Goal: Task Accomplishment & Management: Complete application form

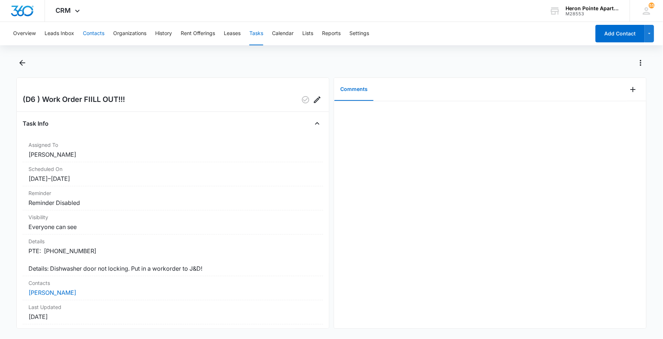
click at [97, 34] on button "Contacts" at bounding box center [94, 33] width 22 height 23
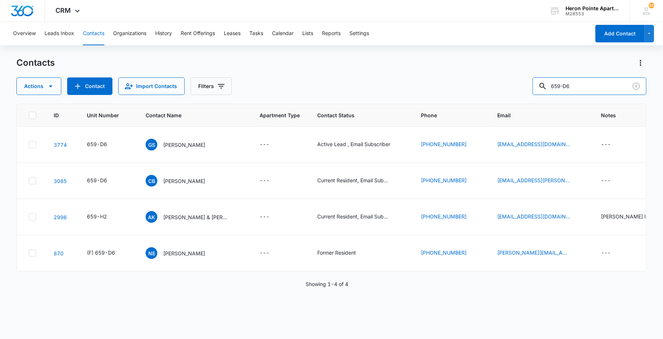
drag, startPoint x: 595, startPoint y: 90, endPoint x: 436, endPoint y: 97, distance: 159.2
click at [473, 93] on div "Actions Contact Import Contacts Filters 659-D6" at bounding box center [330, 86] width 629 height 18
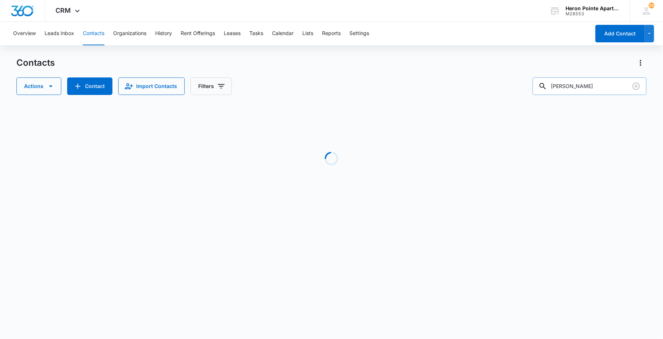
click at [579, 85] on input "[PERSON_NAME]" at bounding box center [589, 86] width 114 height 18
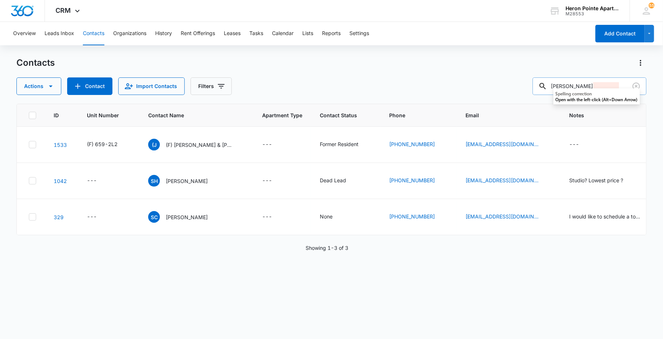
click at [561, 85] on input "[PERSON_NAME]" at bounding box center [589, 86] width 114 height 18
type input "s"
type input "659-p4"
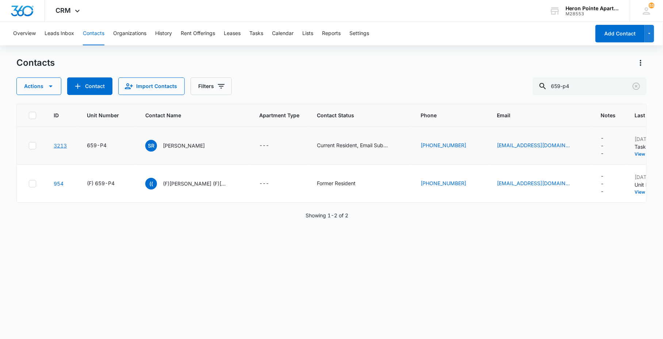
click at [57, 144] on link "3213" at bounding box center [60, 145] width 13 height 6
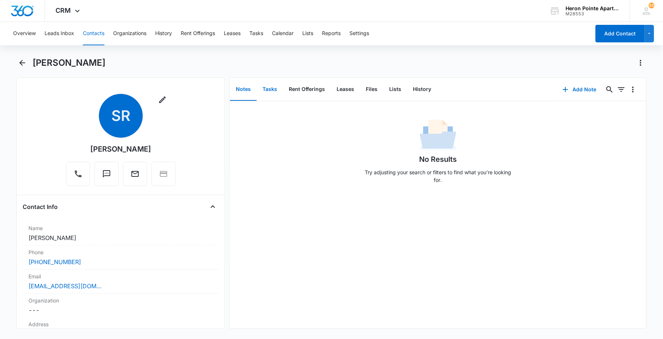
click at [272, 92] on button "Tasks" at bounding box center [270, 89] width 26 height 23
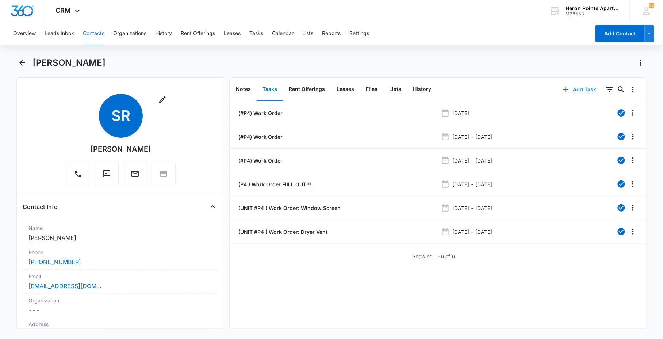
click at [583, 89] on button "Add Task" at bounding box center [579, 90] width 48 height 18
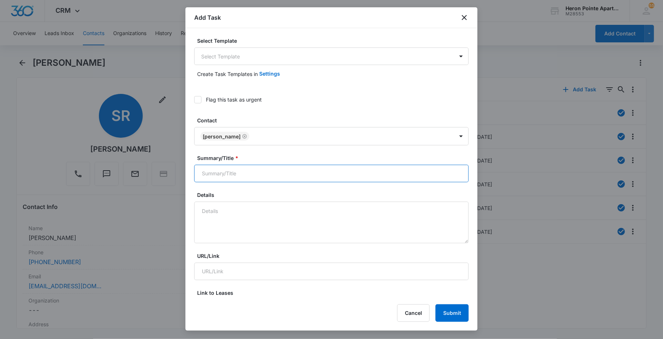
click at [260, 180] on input "Summary/Title *" at bounding box center [331, 174] width 274 height 18
click at [240, 224] on textarea "Details" at bounding box center [331, 222] width 274 height 42
click at [239, 222] on textarea "Details" at bounding box center [331, 222] width 274 height 42
type textarea "Dryer vent is bent and falpp"
type textarea "d"
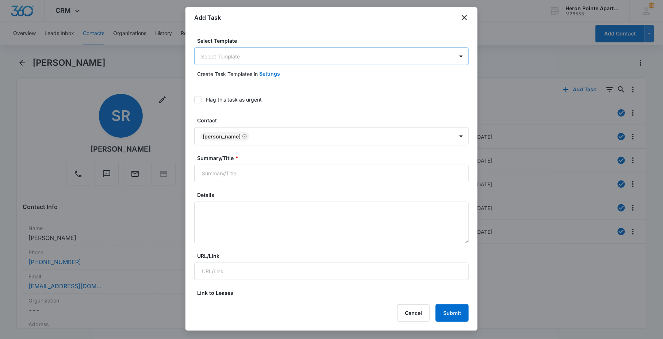
click at [241, 59] on body "CRM Apps Reputation Websites Forms CRM Email Social Content Ads Intelligence Fi…" at bounding box center [331, 169] width 663 height 339
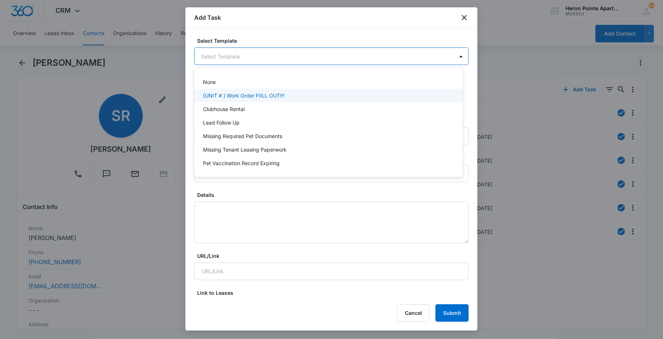
click at [239, 96] on p "(UNIT # ) Work Order FIILL OUT!!!" at bounding box center [243, 96] width 81 height 8
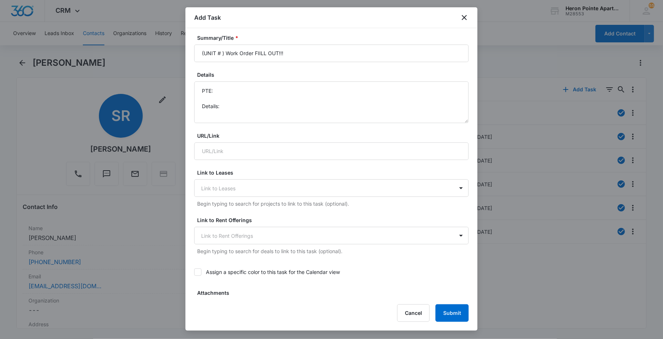
scroll to position [122, 0]
click at [264, 112] on textarea "PTE: Details:" at bounding box center [331, 102] width 274 height 42
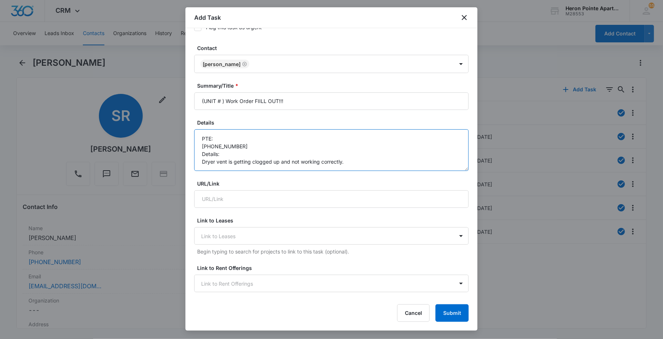
scroll to position [0, 0]
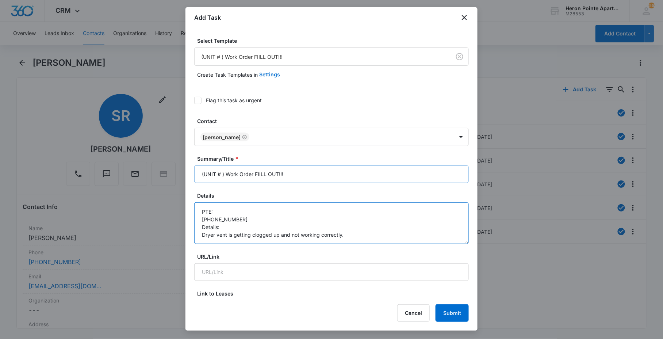
type textarea "PTE: [PHONE_NUMBER] Details: Dryer vent is getting clogged up and not working c…"
drag, startPoint x: 219, startPoint y: 174, endPoint x: 223, endPoint y: 173, distance: 4.5
click at [220, 173] on input "(UNIT # ) Work Order FIILL OUT!!!" at bounding box center [331, 174] width 274 height 18
drag, startPoint x: 263, startPoint y: 171, endPoint x: 625, endPoint y: 173, distance: 362.3
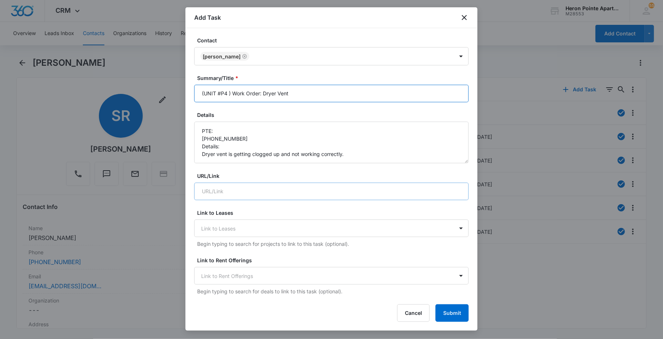
scroll to position [81, 0]
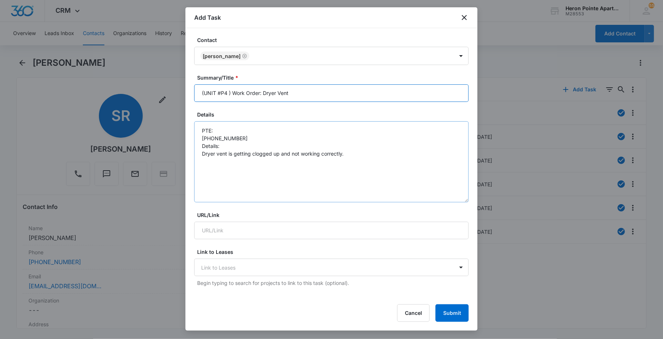
drag, startPoint x: 461, startPoint y: 158, endPoint x: 310, endPoint y: 159, distance: 151.1
click at [456, 198] on textarea "PTE: [PHONE_NUMBER] Details: Dryer vent is getting clogged up and not working c…" at bounding box center [331, 161] width 274 height 81
type input "(UNIT #P4 ) Work Order: Dryer Vent"
click at [206, 157] on textarea "PTE: [PHONE_NUMBER] Details: Dryer vent is getting clogged up and not working c…" at bounding box center [331, 162] width 274 height 82
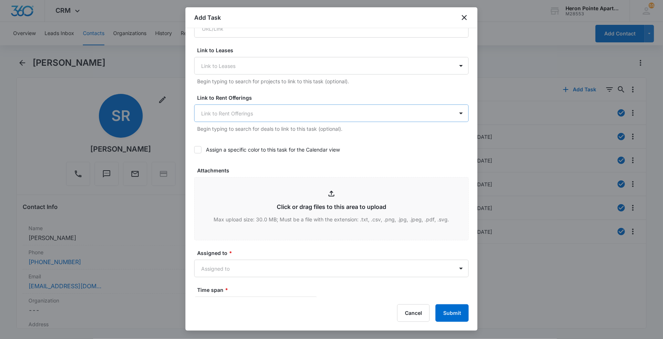
click at [227, 109] on div at bounding box center [327, 113] width 252 height 9
click at [221, 266] on body "CRM Apps Reputation Websites Forms CRM Email Social Content Ads Intelligence Fi…" at bounding box center [331, 169] width 663 height 339
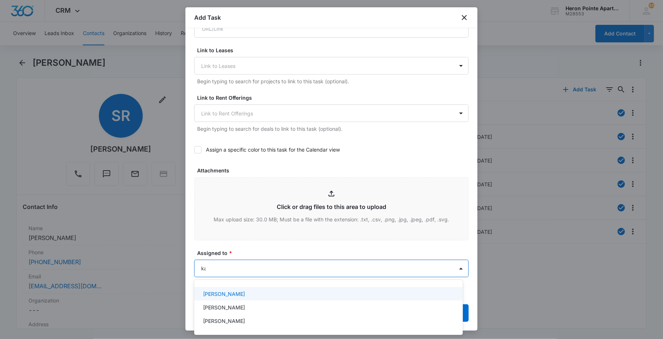
type input "[DEMOGRAPHIC_DATA]"
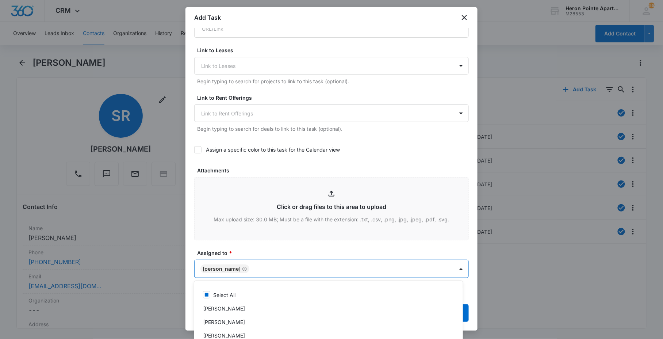
click at [240, 246] on div at bounding box center [331, 169] width 663 height 339
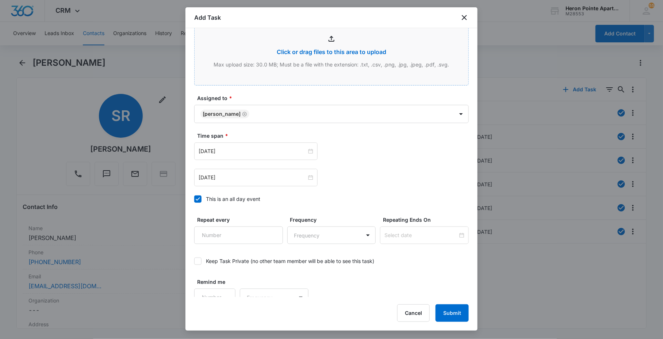
scroll to position [447, 0]
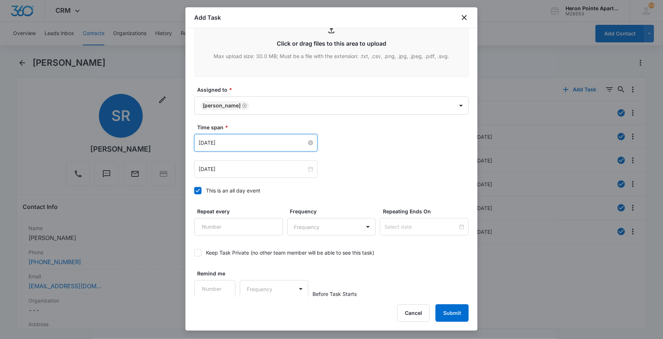
click at [239, 141] on input "[DATE]" at bounding box center [252, 143] width 108 height 8
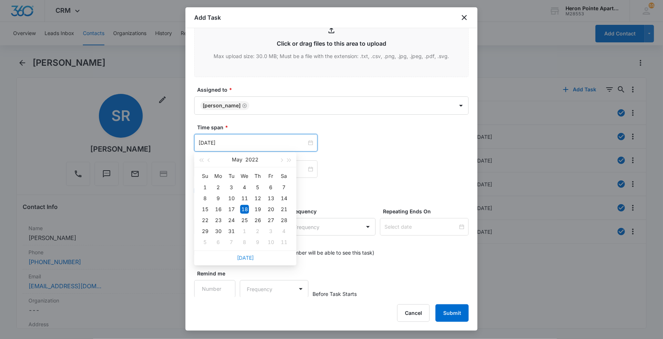
click at [243, 259] on link "[DATE]" at bounding box center [245, 257] width 17 height 6
type input "[DATE]"
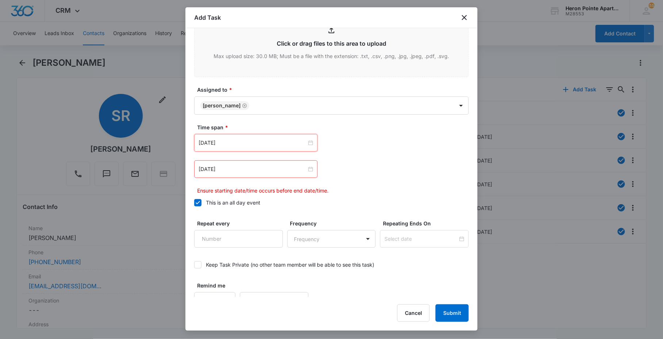
click at [232, 162] on div "[DATE]" at bounding box center [255, 169] width 123 height 18
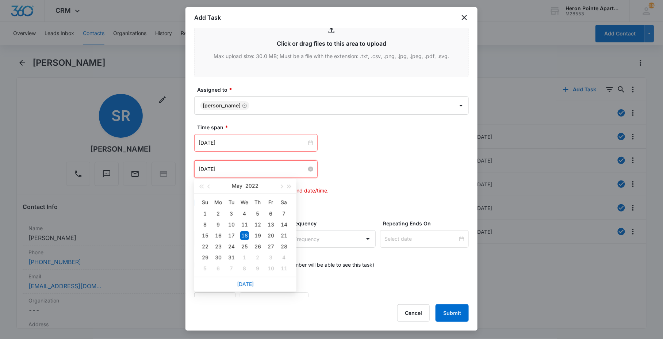
click at [232, 169] on input "[DATE]" at bounding box center [252, 169] width 108 height 8
click at [242, 284] on link "[DATE]" at bounding box center [245, 284] width 17 height 6
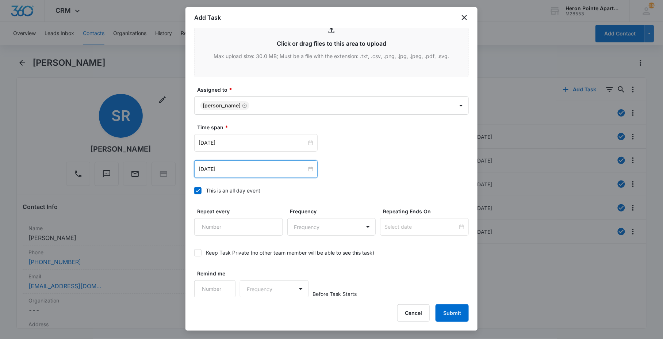
click at [237, 173] on div "[DATE]" at bounding box center [255, 169] width 123 height 18
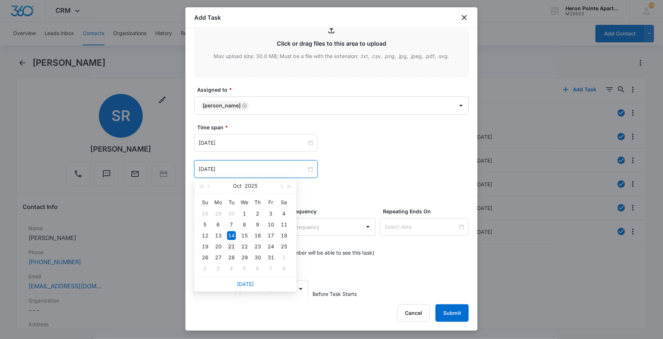
type input "[DATE]"
click at [232, 243] on div "21" at bounding box center [231, 246] width 9 height 9
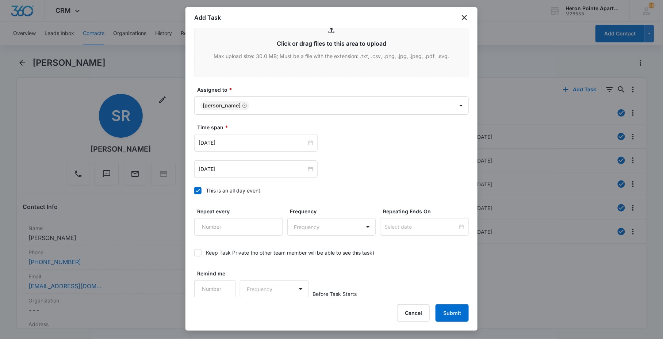
click at [340, 192] on label "This is an all day event" at bounding box center [331, 190] width 274 height 8
click at [194, 190] on input "This is an all day event" at bounding box center [194, 190] width 0 height 0
click at [211, 191] on div "This is an all day event" at bounding box center [233, 190] width 54 height 8
click at [194, 190] on input "This is an all day event" at bounding box center [194, 190] width 0 height 0
click at [254, 143] on input "[DATE]" at bounding box center [252, 143] width 108 height 8
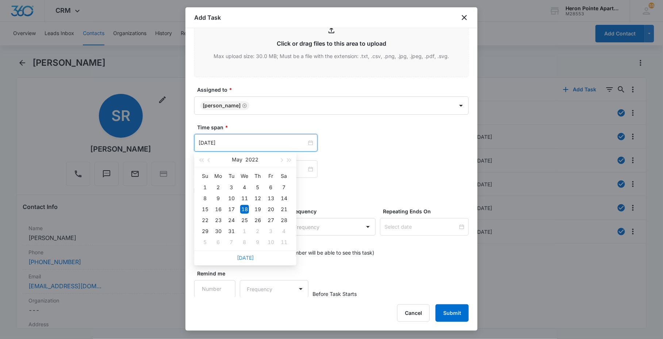
click at [243, 257] on link "[DATE]" at bounding box center [245, 257] width 17 height 6
type input "[DATE]"
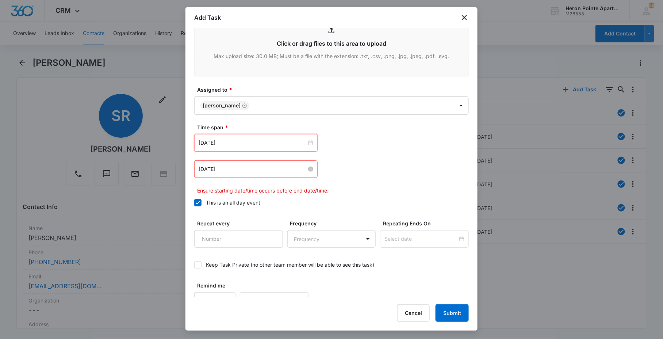
click at [248, 171] on input "[DATE]" at bounding box center [252, 169] width 108 height 8
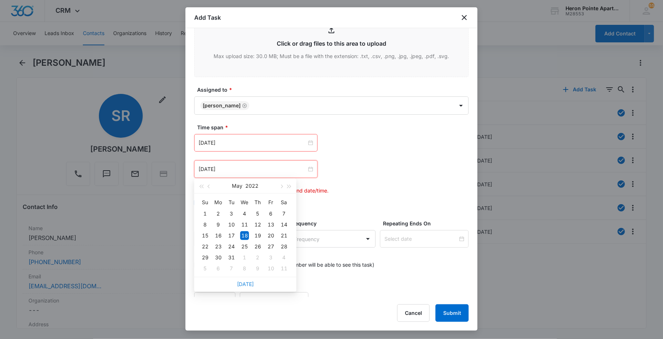
click at [242, 282] on link "[DATE]" at bounding box center [245, 284] width 17 height 6
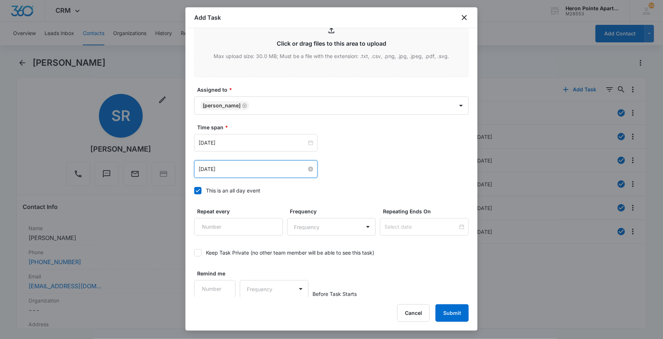
click at [249, 172] on input "[DATE]" at bounding box center [252, 169] width 108 height 8
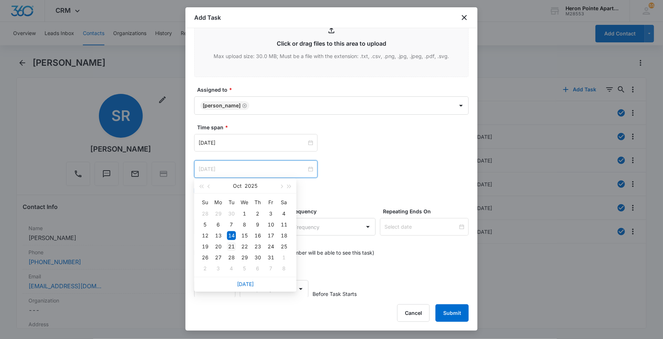
type input "[DATE]"
click at [234, 246] on div "21" at bounding box center [231, 246] width 9 height 9
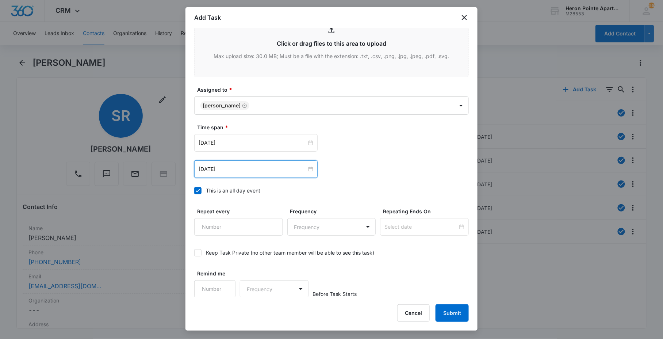
click at [301, 125] on label "Time span *" at bounding box center [334, 127] width 274 height 8
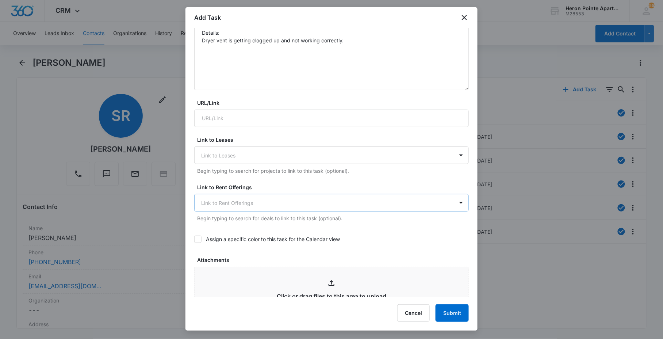
scroll to position [82, 0]
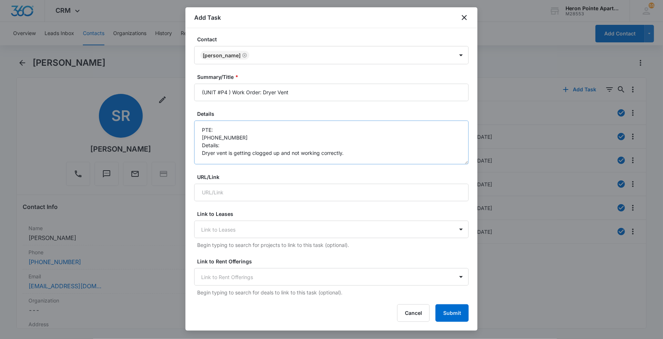
drag, startPoint x: 460, startPoint y: 200, endPoint x: 451, endPoint y: 161, distance: 39.3
click at [451, 161] on textarea "PTE: [PHONE_NUMBER] Details: Dryer vent is getting clogged up and not working c…" at bounding box center [331, 142] width 274 height 44
click at [252, 139] on textarea "PTE: [PHONE_NUMBER] Details: Dryer vent is getting clogged up and not working c…" at bounding box center [331, 142] width 274 height 44
click at [229, 130] on textarea "PTE: [PHONE_NUMBER] Details: Dryer vent is getting clogged up and not working c…" at bounding box center [331, 142] width 274 height 44
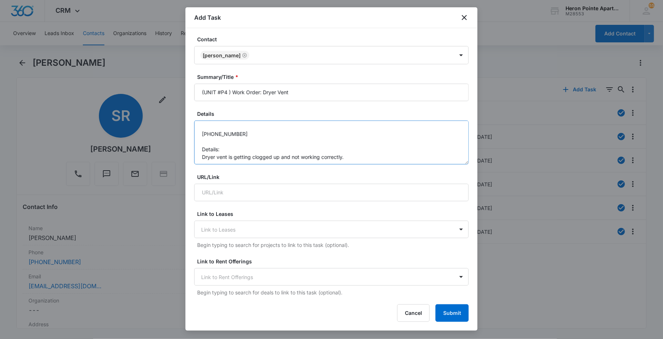
scroll to position [20, 0]
drag, startPoint x: 265, startPoint y: 146, endPoint x: 330, endPoint y: 147, distance: 65.7
click at [330, 147] on textarea "PTE: [PHONE_NUMBER] Details: Dryer vent is getting clogged up and not working c…" at bounding box center [331, 142] width 274 height 44
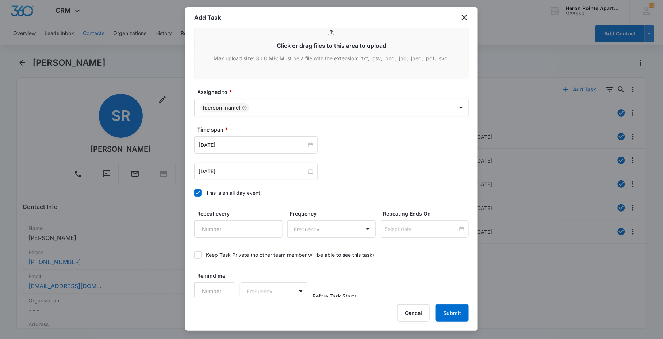
scroll to position [409, 0]
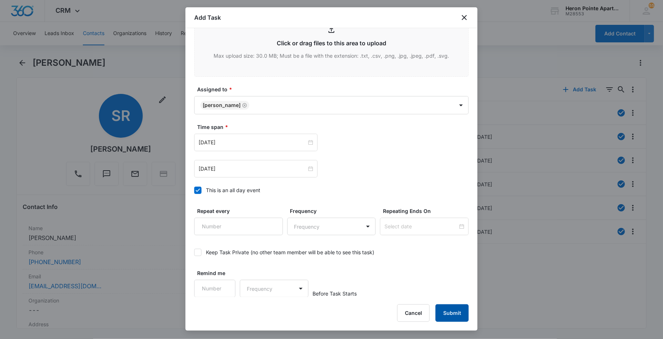
type textarea "PTE: [PHONE_NUMBER] Details: Dryer vent is getting clogged up and not working c…"
click at [452, 315] on button "Submit" at bounding box center [451, 313] width 33 height 18
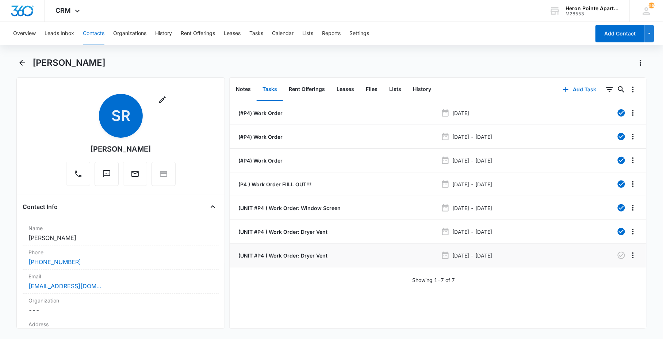
click at [286, 256] on p "(UNIT #P4 ) Work Order: Dryer Vent" at bounding box center [282, 255] width 90 height 8
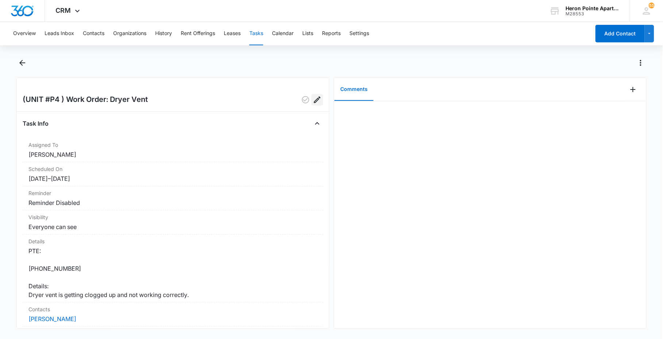
click at [313, 101] on icon "Edit" at bounding box center [317, 99] width 9 height 9
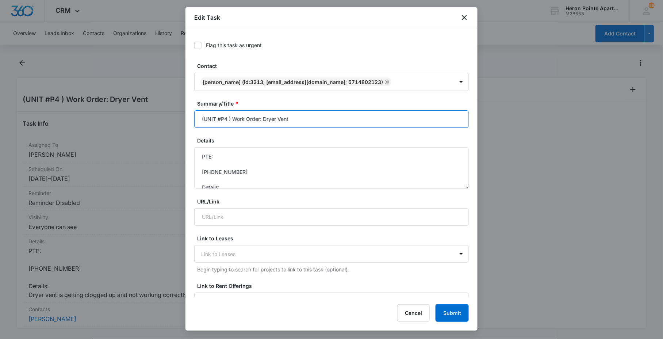
click at [298, 121] on input "(UNIT #P4 ) Work Order: Dryer Vent" at bounding box center [331, 119] width 274 height 18
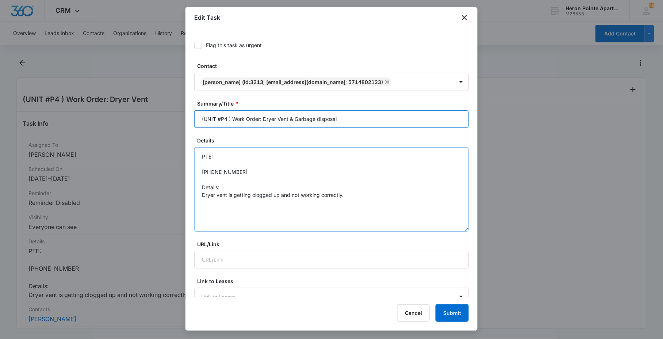
drag, startPoint x: 460, startPoint y: 188, endPoint x: 412, endPoint y: 223, distance: 59.8
click at [446, 231] on textarea "PTE: [PHONE_NUMBER] Details: Dryer vent is getting clogged up and not working c…" at bounding box center [331, 189] width 274 height 84
type input "(UNIT #P4 ) Work Order: Dryer Vent & Garbage disposal"
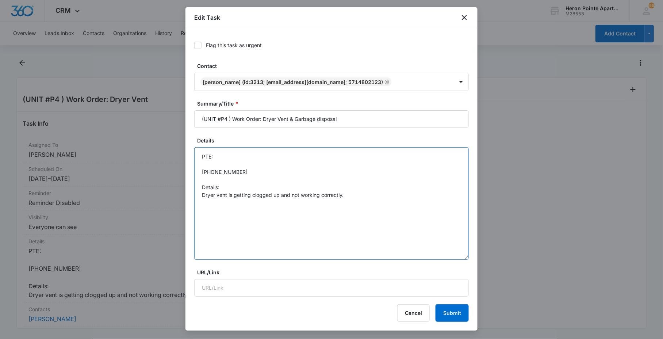
click at [374, 203] on textarea "PTE: [PHONE_NUMBER] Details: Dryer vent is getting clogged up and not working c…" at bounding box center [331, 203] width 274 height 112
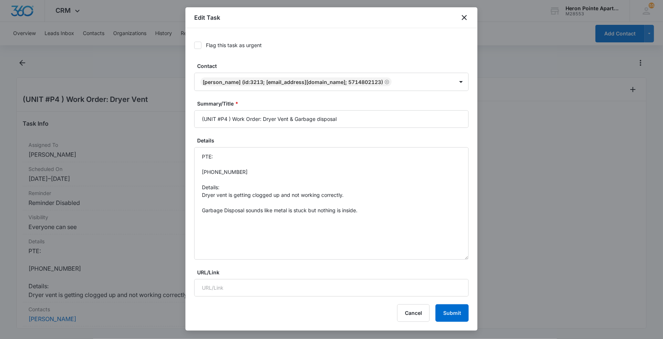
click at [353, 10] on div "Edit Task" at bounding box center [331, 17] width 292 height 21
click at [264, 227] on textarea "PTE: [PHONE_NUMBER] Details: Dryer vent is getting clogged up and not working c…" at bounding box center [331, 203] width 274 height 112
click at [258, 232] on textarea "PTE: [PHONE_NUMBER] Details: Dryer vent is getting clogged up and not working c…" at bounding box center [331, 203] width 274 height 112
click at [392, 216] on textarea "PTE: [PHONE_NUMBER] Details: Dryer vent is getting clogged up and not working c…" at bounding box center [331, 203] width 274 height 112
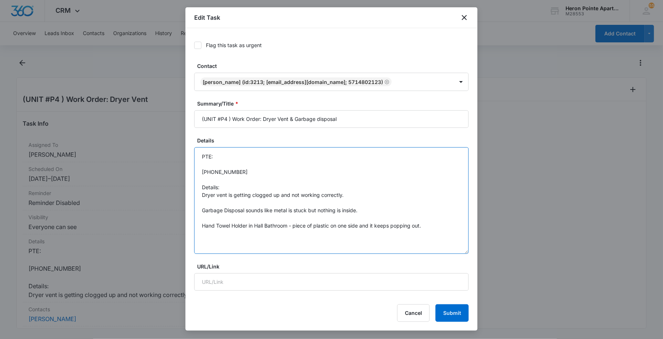
drag, startPoint x: 460, startPoint y: 257, endPoint x: 438, endPoint y: 251, distance: 22.7
click at [438, 251] on textarea "PTE: [PHONE_NUMBER] Details: Dryer vent is getting clogged up and not working c…" at bounding box center [331, 200] width 274 height 107
click at [432, 220] on textarea "PTE: [PHONE_NUMBER] Details: Dryer vent is getting clogged up and not working c…" at bounding box center [331, 200] width 274 height 107
click at [428, 224] on textarea "PTE: [PHONE_NUMBER] Details: Dryer vent is getting clogged up and not working c…" at bounding box center [331, 200] width 274 height 107
click at [290, 119] on input "(UNIT #P4 ) Work Order: Dryer Vent & Garbage disposal" at bounding box center [331, 119] width 274 height 18
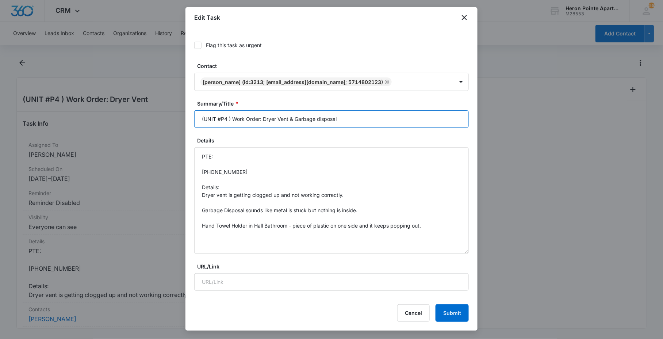
click at [290, 118] on input "(UNIT #P4 ) Work Order: Dryer Vent & Garbage disposal" at bounding box center [331, 119] width 274 height 18
click at [233, 242] on textarea "PTE: [PHONE_NUMBER] Details: Dryer vent is getting clogged up and not working c…" at bounding box center [331, 200] width 274 height 107
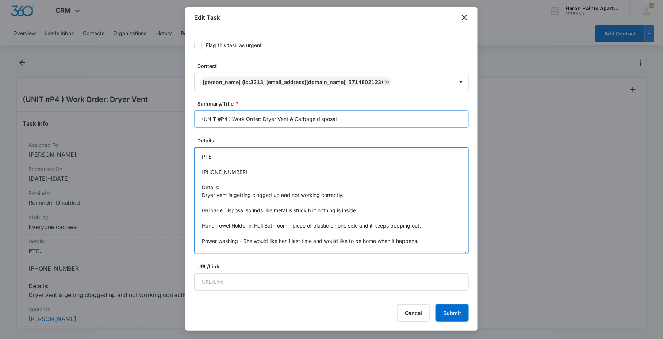
type textarea "PTE: [PHONE_NUMBER] Details: Dryer vent is getting clogged up and not working c…"
drag, startPoint x: 265, startPoint y: 115, endPoint x: 449, endPoint y: 125, distance: 184.9
type input "(UNIT #P4 ) Work OrderS"
click at [466, 318] on button "Submit" at bounding box center [451, 313] width 33 height 18
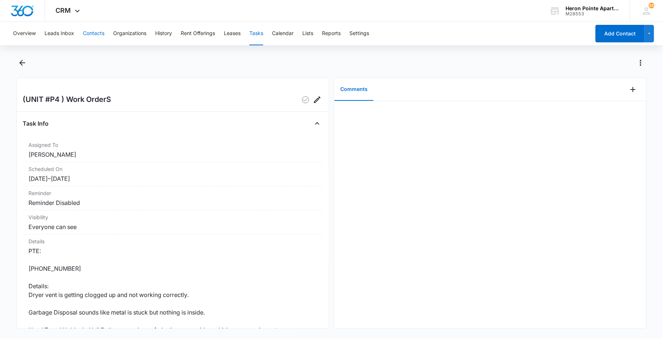
click at [88, 35] on button "Contacts" at bounding box center [94, 33] width 22 height 23
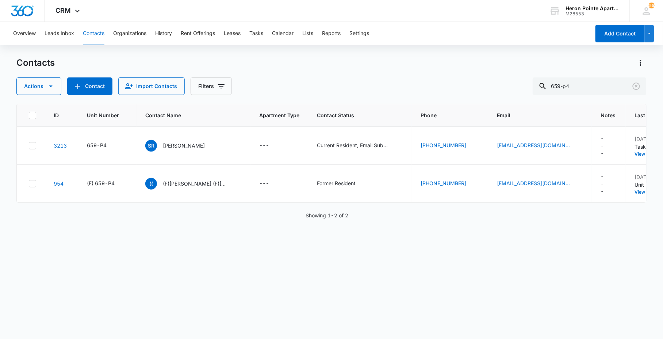
click at [583, 73] on div "Contacts Actions Contact Import Contacts Filters 659-p4" at bounding box center [330, 76] width 629 height 38
click at [586, 85] on input "659-p4" at bounding box center [589, 86] width 114 height 18
type input "659-2h5"
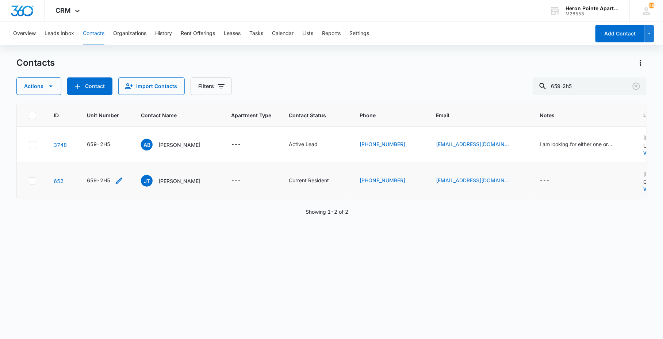
click at [119, 181] on icon "Unit Number - 659-2H5 - Select to Edit Field" at bounding box center [119, 180] width 7 height 7
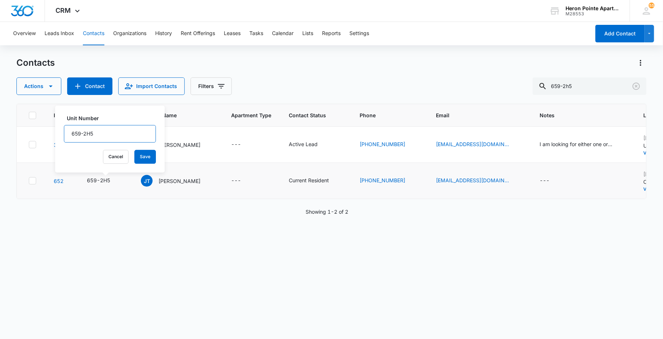
click at [71, 133] on input "659-2H5" at bounding box center [110, 134] width 92 height 18
type input "(f) 659-2H5"
click at [146, 159] on button "Save" at bounding box center [145, 157] width 22 height 14
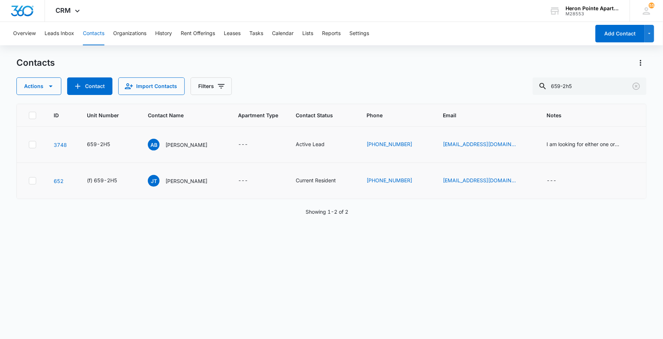
drag, startPoint x: 66, startPoint y: 140, endPoint x: 65, endPoint y: 150, distance: 9.9
click at [66, 140] on td "3748" at bounding box center [61, 145] width 33 height 36
click at [54, 136] on td "3748" at bounding box center [61, 145] width 33 height 36
click at [57, 142] on link "3748" at bounding box center [60, 145] width 13 height 6
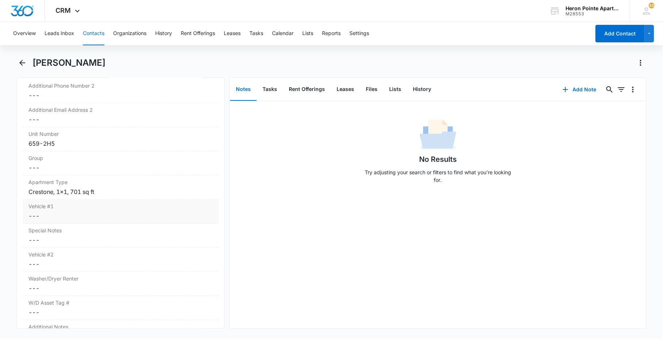
scroll to position [689, 0]
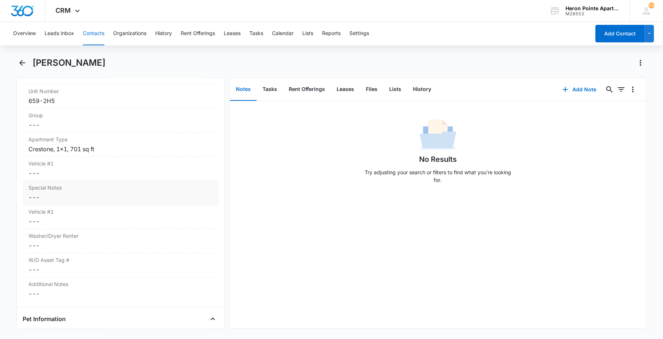
click at [97, 173] on dd "Cancel Save Changes ---" at bounding box center [120, 173] width 184 height 9
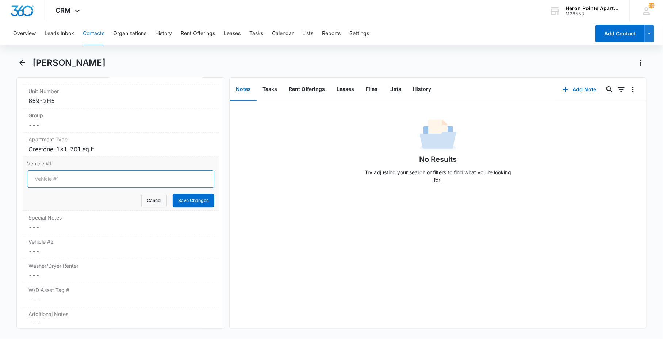
click at [97, 174] on input "Vehicle #1" at bounding box center [120, 179] width 187 height 18
type input "Grey 2018 Honda CRV - DYB M78"
click at [173, 193] on button "Save Changes" at bounding box center [194, 200] width 42 height 14
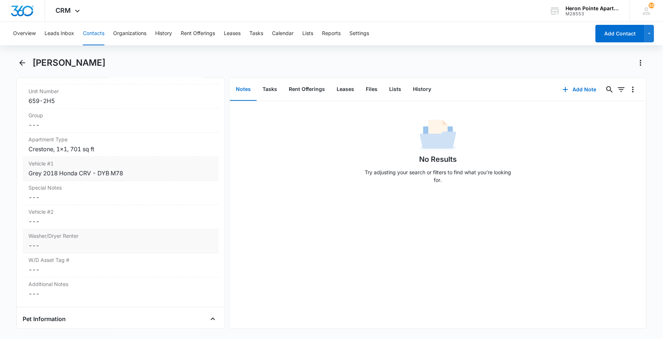
click at [58, 246] on dd "Cancel Save Changes ---" at bounding box center [120, 245] width 184 height 9
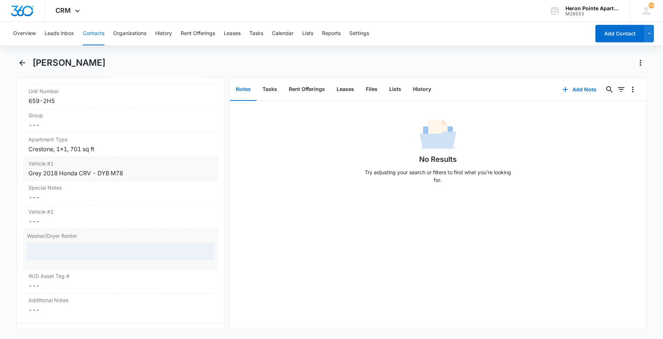
click at [50, 253] on div at bounding box center [120, 251] width 187 height 18
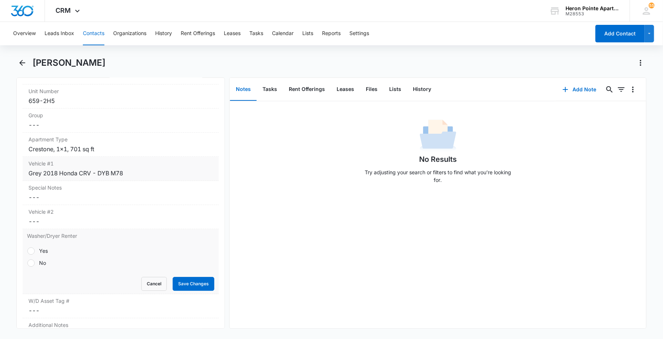
click at [45, 254] on div "Yes" at bounding box center [43, 251] width 9 height 8
click at [27, 251] on input "Yes" at bounding box center [27, 250] width 0 height 0
radio input "true"
click at [194, 286] on button "Save Changes" at bounding box center [194, 284] width 42 height 14
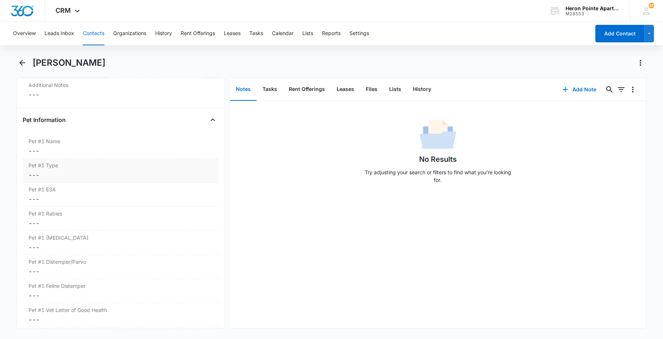
scroll to position [932, 0]
click at [53, 147] on dd "Cancel Save Changes ---" at bounding box center [120, 147] width 184 height 9
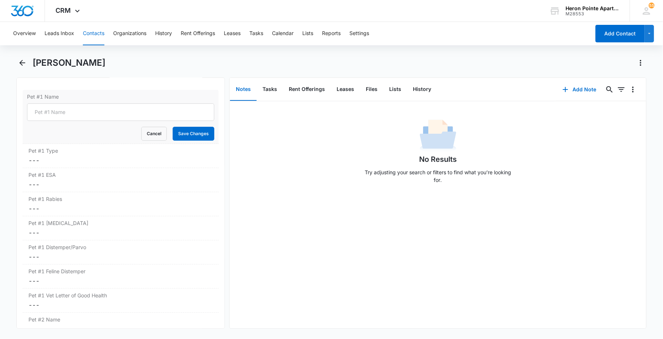
scroll to position [892, 0]
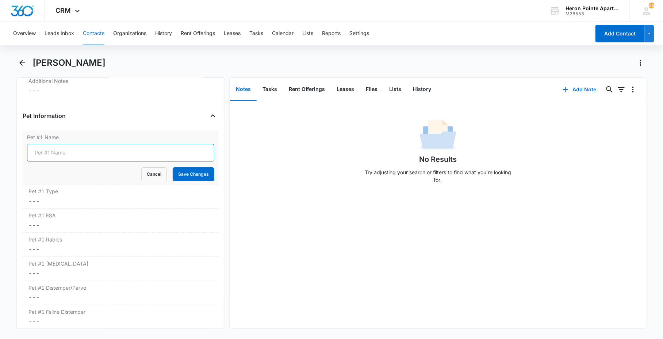
click at [53, 147] on input "Pet #1 Name" at bounding box center [120, 153] width 187 height 18
type input "h"
type input "[PERSON_NAME]"
click at [173, 167] on button "Save Changes" at bounding box center [194, 174] width 42 height 14
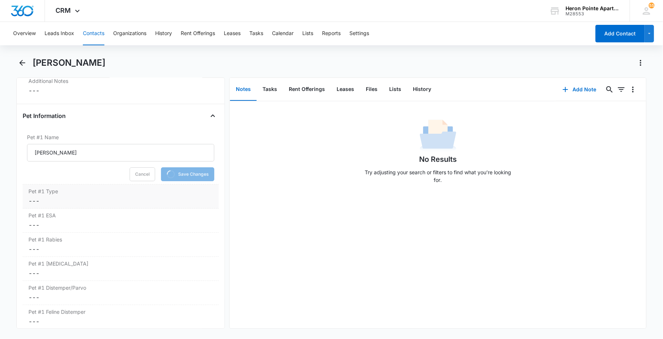
click at [39, 198] on dd "Cancel Save Changes ---" at bounding box center [120, 200] width 184 height 9
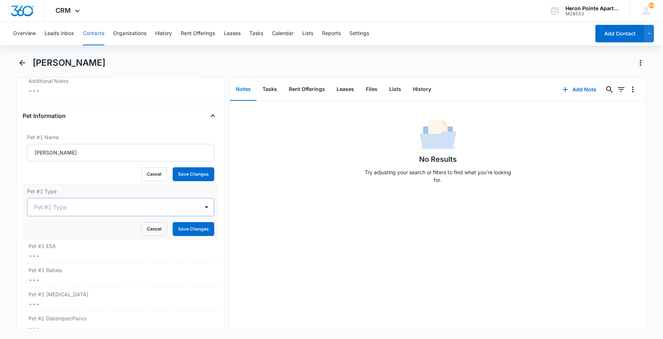
click at [48, 210] on div at bounding box center [112, 207] width 156 height 10
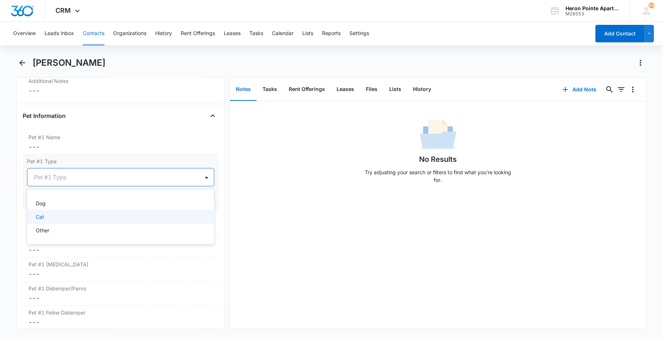
click at [50, 216] on div "Cat" at bounding box center [120, 217] width 168 height 8
click at [140, 227] on dd "Cancel Save Changes ---" at bounding box center [120, 225] width 184 height 9
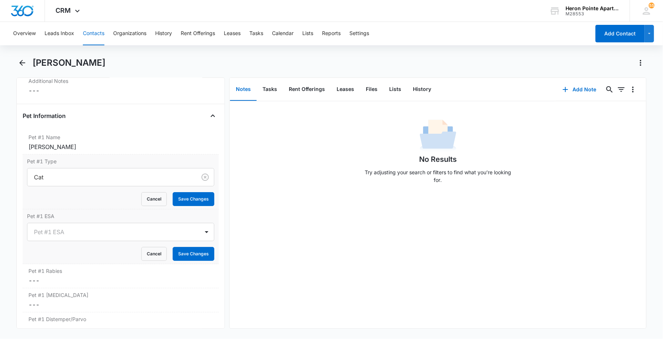
drag, startPoint x: 57, startPoint y: 228, endPoint x: 57, endPoint y: 242, distance: 13.5
click at [57, 228] on div at bounding box center [112, 232] width 156 height 10
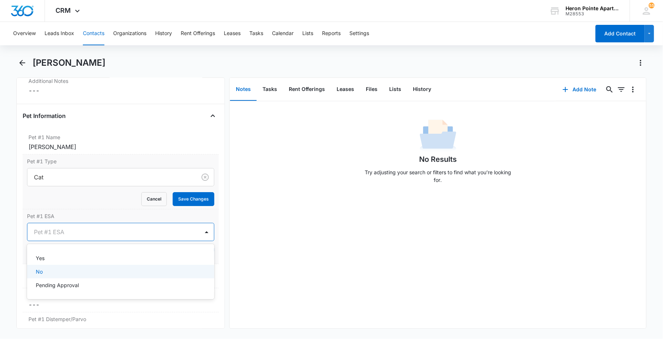
click at [59, 268] on div "No" at bounding box center [120, 271] width 168 height 8
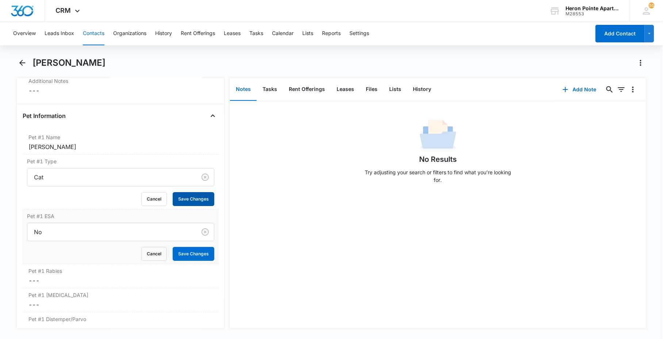
drag, startPoint x: 192, startPoint y: 198, endPoint x: 192, endPoint y: 246, distance: 48.2
click at [192, 203] on button "Save Changes" at bounding box center [194, 199] width 42 height 14
click at [192, 246] on form "No Cancel Save Changes" at bounding box center [120, 242] width 187 height 38
click at [193, 258] on button "Save Changes" at bounding box center [194, 254] width 42 height 14
click at [89, 271] on label "Pet #1 Rabies" at bounding box center [120, 271] width 184 height 8
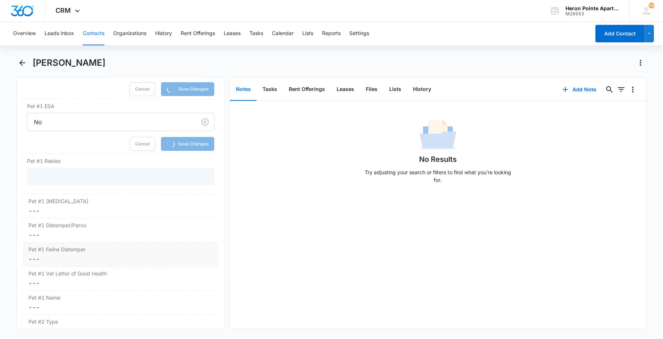
scroll to position [1013, 0]
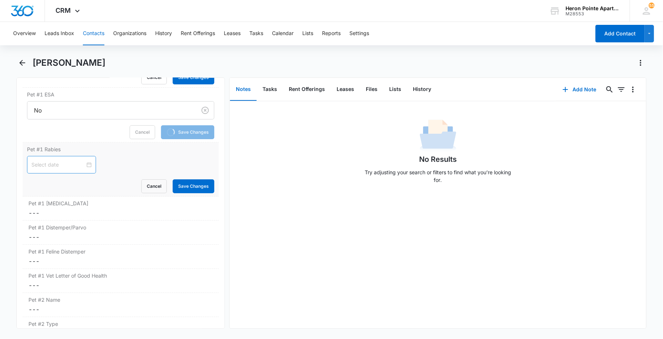
click at [54, 163] on input at bounding box center [58, 165] width 54 height 8
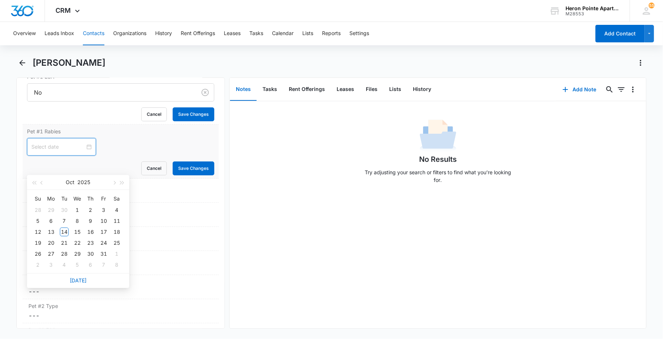
scroll to position [1000, 0]
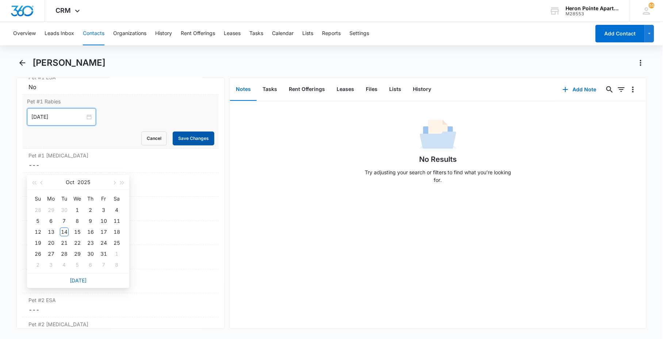
type input "[DATE]"
click at [180, 138] on button "Save Changes" at bounding box center [194, 138] width 42 height 14
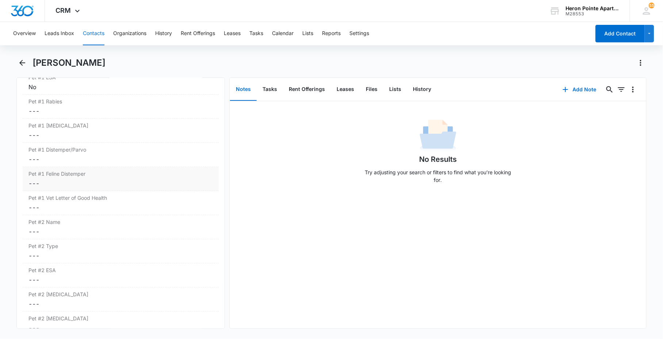
click at [65, 176] on label "Pet #1 Feline Distemper" at bounding box center [120, 174] width 184 height 8
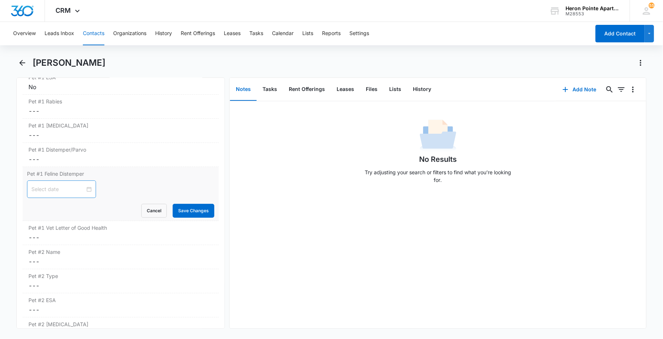
click at [63, 195] on div at bounding box center [61, 189] width 69 height 18
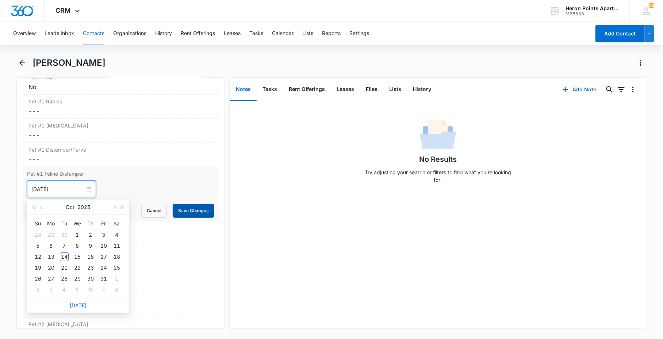
type input "[DATE]"
click at [184, 207] on button "Save Changes" at bounding box center [194, 211] width 42 height 14
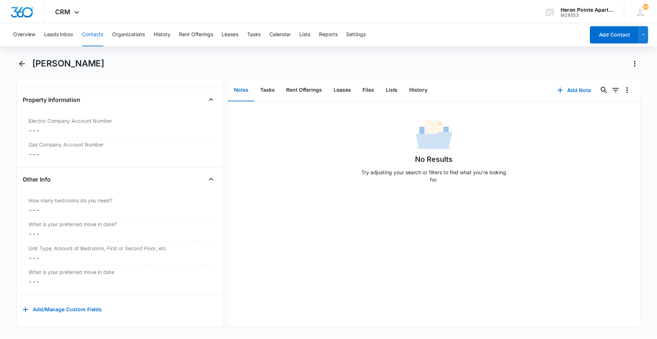
scroll to position [1550, 0]
click at [70, 302] on button "Add/Manage Custom Fields" at bounding box center [63, 311] width 80 height 18
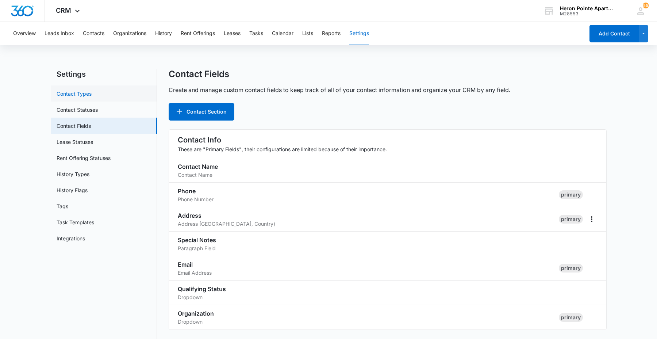
click at [92, 93] on link "Contact Types" at bounding box center [74, 94] width 35 height 8
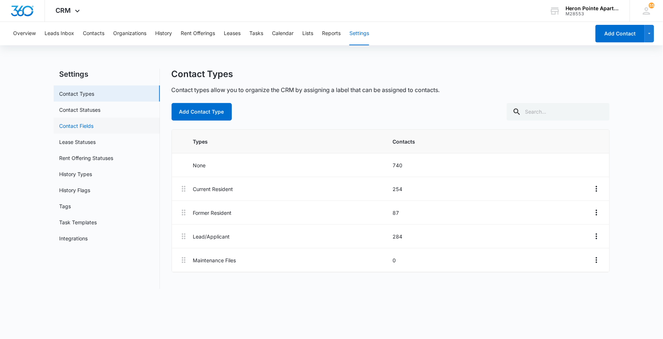
click at [94, 122] on link "Contact Fields" at bounding box center [76, 126] width 34 height 8
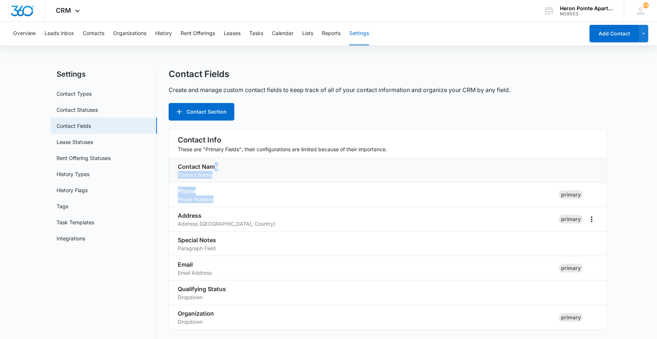
drag, startPoint x: 216, startPoint y: 198, endPoint x: 213, endPoint y: 168, distance: 30.1
click at [213, 168] on ul "Contact Info These are "Primary Fields", their configurations are limited becau…" at bounding box center [388, 229] width 438 height 200
drag, startPoint x: 213, startPoint y: 168, endPoint x: 242, endPoint y: 189, distance: 35.2
click at [242, 189] on h3 "Phone" at bounding box center [365, 190] width 375 height 9
click at [589, 218] on icon "More" at bounding box center [591, 219] width 9 height 9
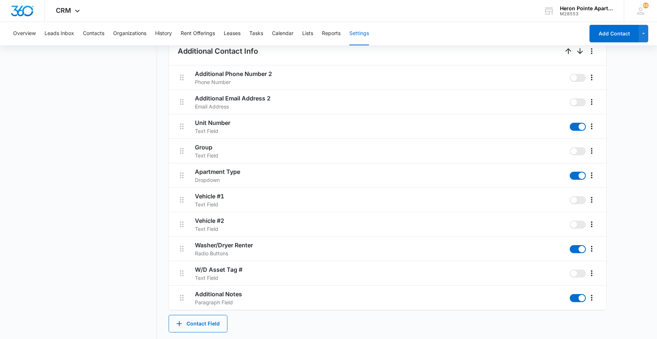
scroll to position [527, 0]
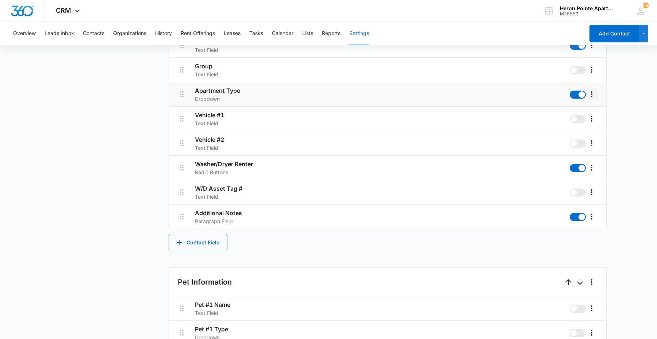
click at [594, 96] on icon "More" at bounding box center [591, 94] width 9 height 9
click at [581, 192] on span at bounding box center [578, 192] width 16 height 8
click at [570, 188] on input "checkbox" at bounding box center [569, 188] width 0 height 0
click at [581, 192] on span at bounding box center [581, 192] width 7 height 7
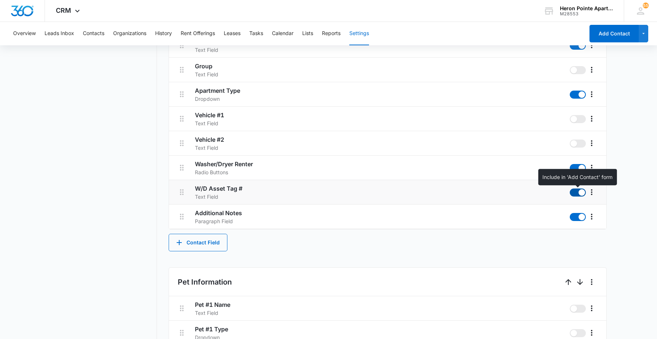
click at [570, 188] on input "checkbox" at bounding box center [569, 188] width 0 height 0
checkbox input "false"
click at [593, 191] on icon "More" at bounding box center [591, 192] width 9 height 9
click at [481, 238] on div "Additional Contact Info Additional Phone Number 2 Phone Number Additional Email…" at bounding box center [388, 103] width 438 height 296
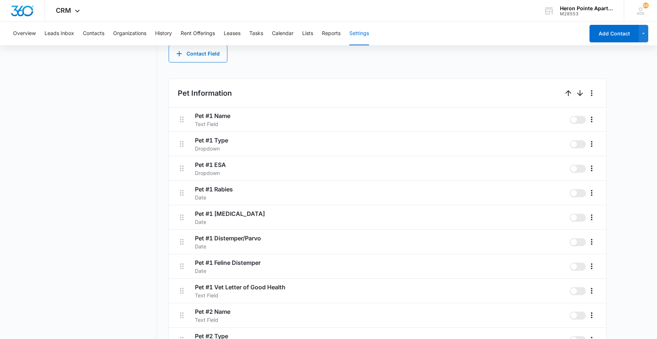
scroll to position [730, 0]
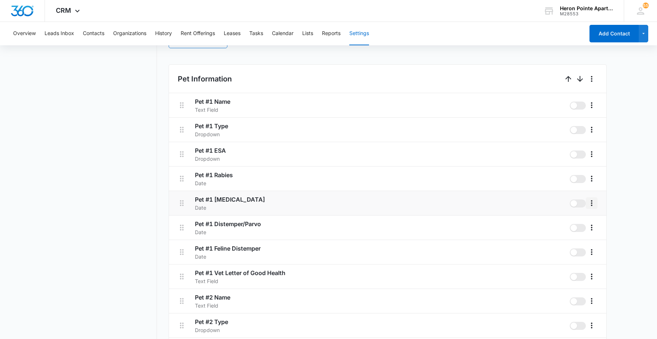
click at [589, 203] on icon "More" at bounding box center [591, 202] width 9 height 9
click at [602, 233] on div "Delete" at bounding box center [601, 234] width 15 height 5
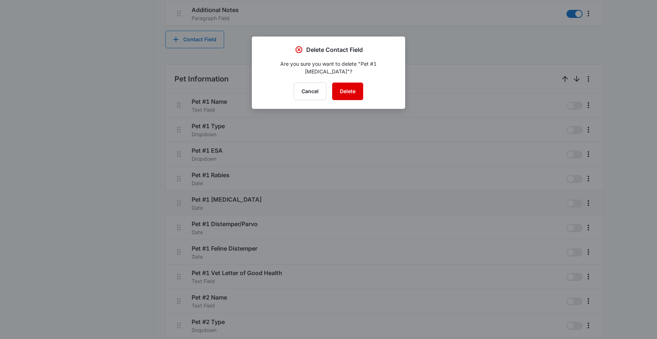
click at [354, 82] on button "Delete" at bounding box center [347, 91] width 31 height 18
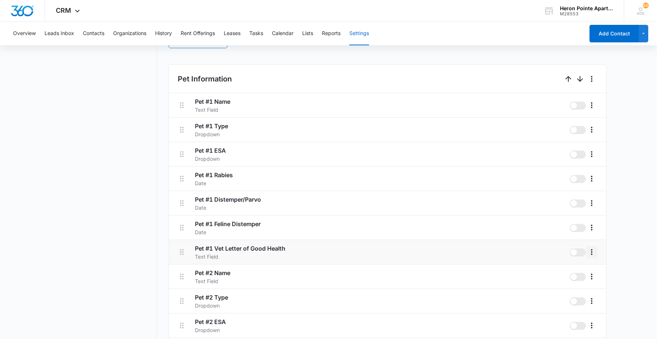
click at [588, 249] on icon "More" at bounding box center [591, 251] width 9 height 9
click at [606, 283] on div "Delete" at bounding box center [601, 283] width 15 height 5
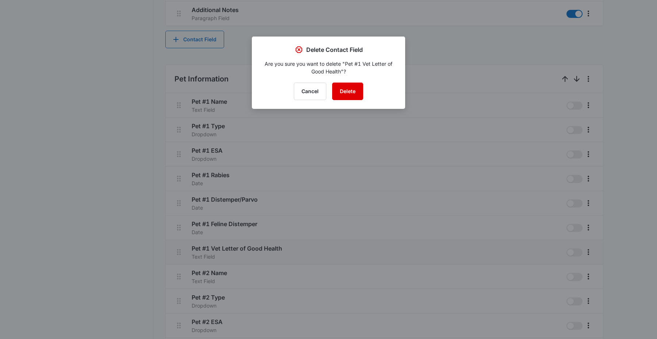
click at [352, 89] on button "Delete" at bounding box center [347, 91] width 31 height 18
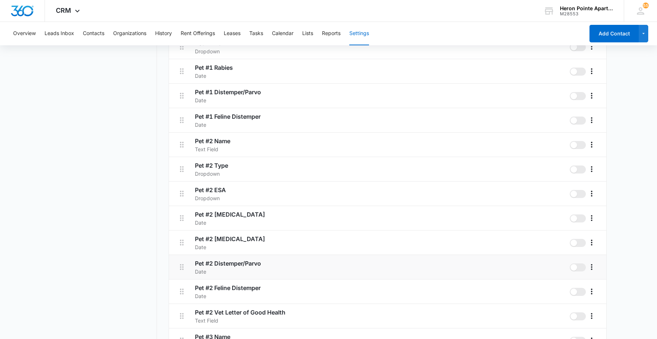
scroll to position [851, 0]
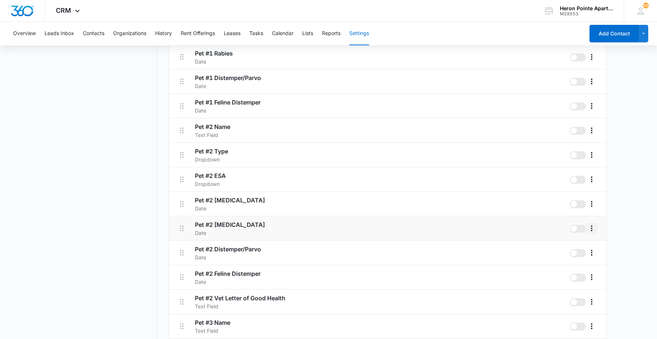
click at [591, 227] on icon "More" at bounding box center [591, 228] width 9 height 9
click at [599, 261] on div "Delete" at bounding box center [601, 259] width 15 height 5
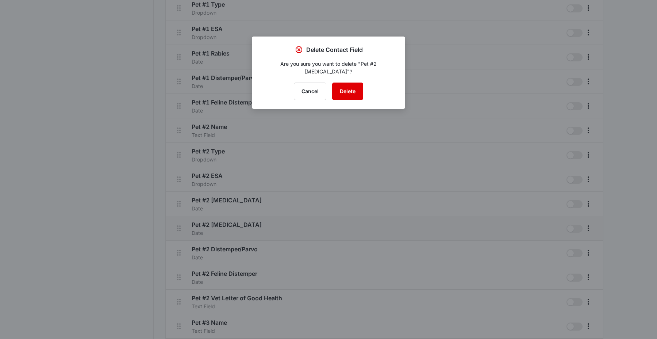
drag, startPoint x: 355, startPoint y: 83, endPoint x: 351, endPoint y: 83, distance: 3.7
click at [355, 83] on button "Delete" at bounding box center [347, 91] width 31 height 18
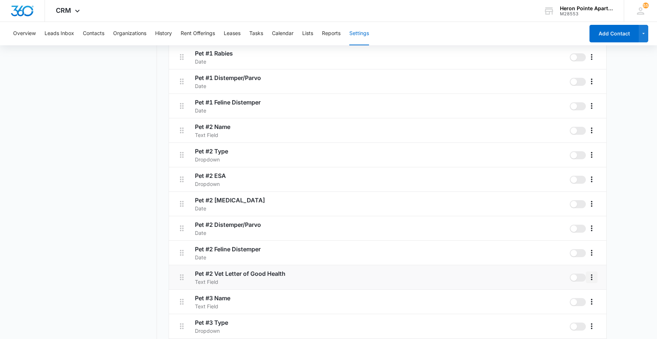
click at [590, 274] on icon "More" at bounding box center [591, 277] width 9 height 9
click at [597, 309] on div "Delete" at bounding box center [601, 308] width 15 height 5
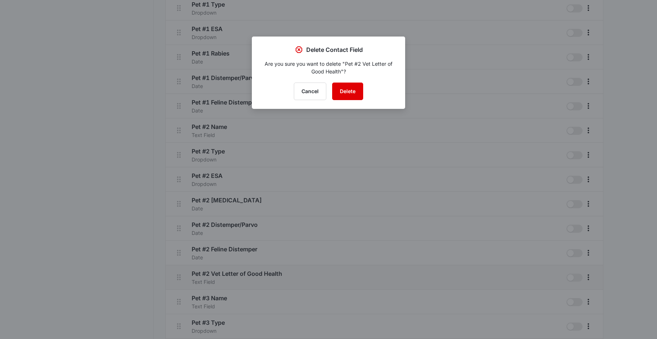
click at [339, 90] on button "Delete" at bounding box center [347, 91] width 31 height 18
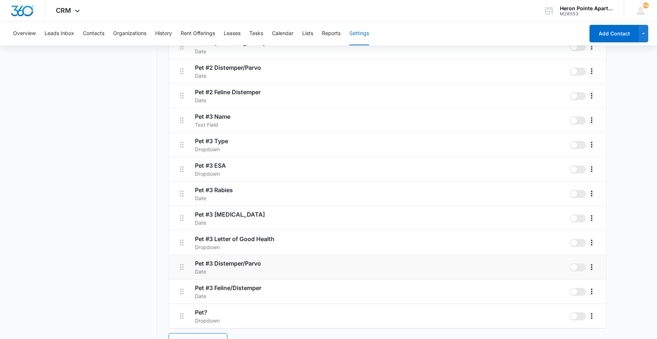
scroll to position [1013, 0]
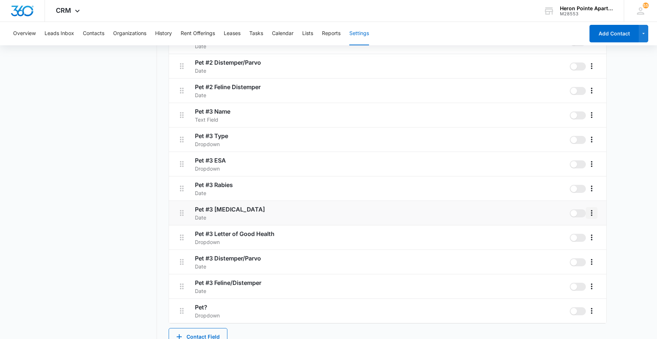
click at [590, 216] on icon "More" at bounding box center [591, 212] width 9 height 9
click at [600, 245] on div "Delete" at bounding box center [601, 244] width 15 height 5
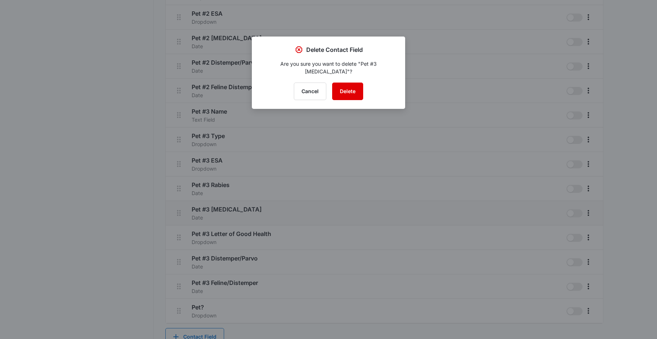
click at [356, 83] on button "Delete" at bounding box center [347, 91] width 31 height 18
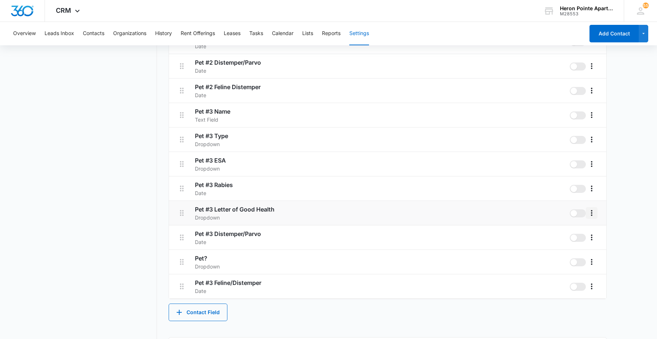
click at [596, 212] on button "More" at bounding box center [592, 213] width 12 height 12
click at [608, 244] on div "Delete" at bounding box center [601, 244] width 15 height 5
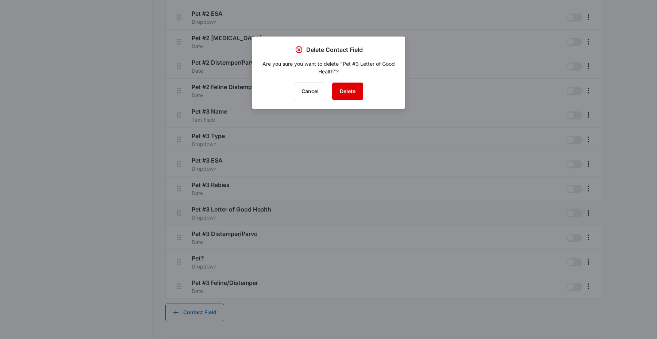
click at [347, 88] on button "Delete" at bounding box center [347, 91] width 31 height 18
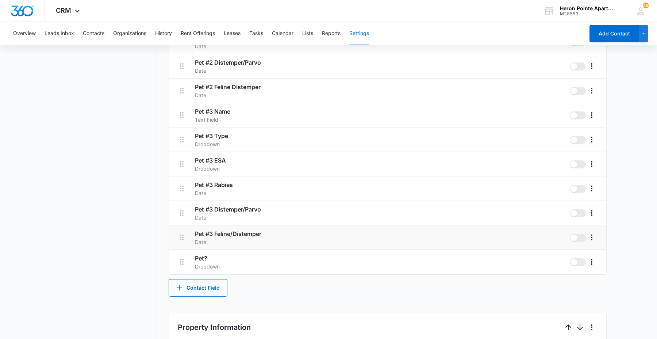
drag, startPoint x: 203, startPoint y: 235, endPoint x: 195, endPoint y: 236, distance: 7.5
click at [203, 234] on h3 "Pet #3 Feline/Distemper" at bounding box center [379, 233] width 369 height 9
click at [180, 235] on icon at bounding box center [182, 237] width 4 height 6
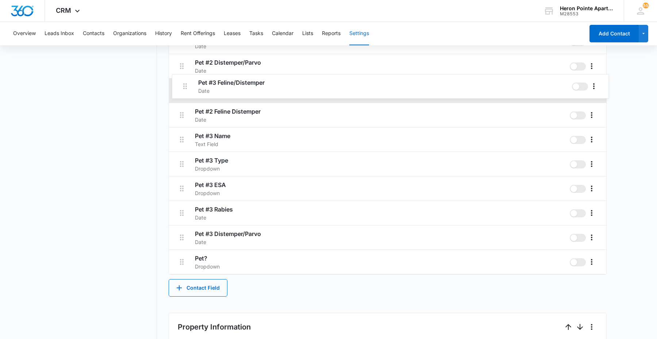
drag, startPoint x: 180, startPoint y: 238, endPoint x: 183, endPoint y: 84, distance: 154.4
click at [183, 84] on div "Pet #1 Name Text Field Pet #1 Type Dropdown Pet #1 ESA Dropdown Pet #1 [MEDICAL…" at bounding box center [387, 42] width 437 height 464
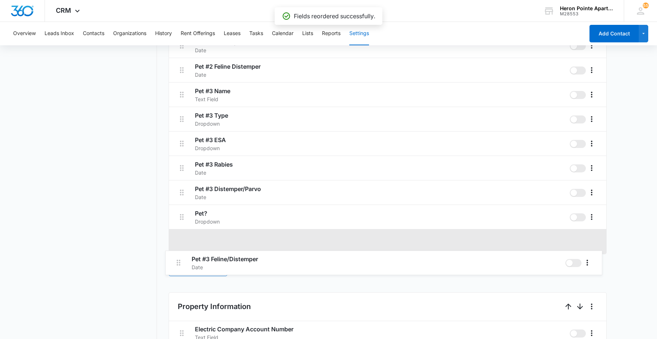
scroll to position [1035, 0]
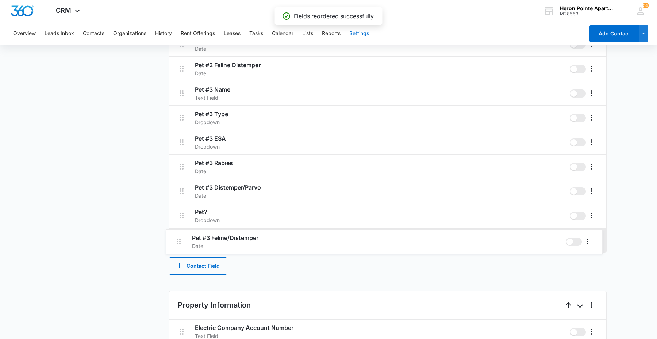
drag, startPoint x: 185, startPoint y: 88, endPoint x: 182, endPoint y: 241, distance: 152.9
click at [182, 241] on div "Pet #1 Name Text Field Pet #1 Type Dropdown Pet #1 ESA Dropdown Pet #1 [MEDICAL…" at bounding box center [387, 20] width 437 height 464
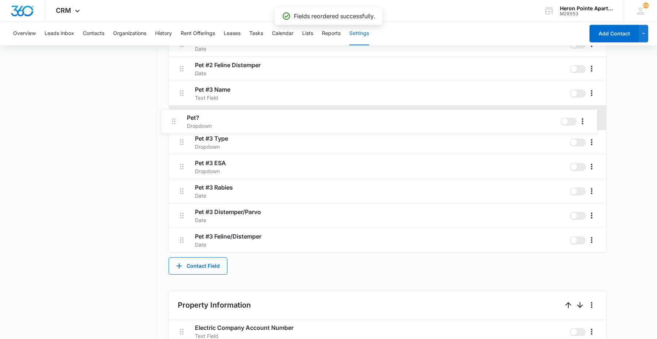
drag, startPoint x: 185, startPoint y: 214, endPoint x: 177, endPoint y: 117, distance: 97.4
click at [177, 117] on div "Pet #1 Name Text Field Pet #1 Type Dropdown Pet #1 ESA Dropdown Pet #1 [MEDICAL…" at bounding box center [387, 20] width 437 height 464
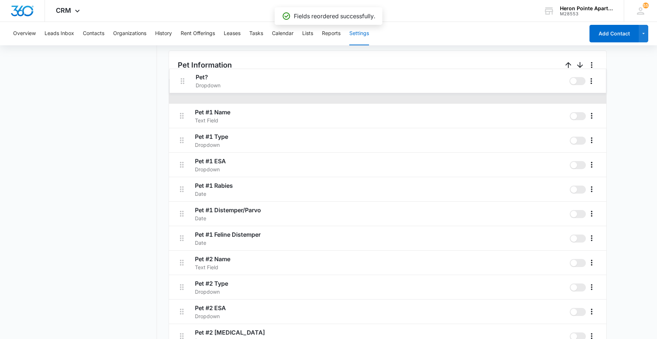
scroll to position [742, 0]
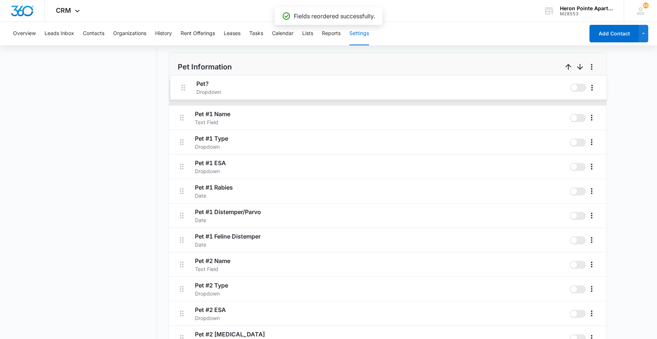
drag, startPoint x: 179, startPoint y: 236, endPoint x: 181, endPoint y: 80, distance: 156.9
click at [181, 80] on ul "Pet Information Pet #1 Name Text Field Pet #1 Type Dropdown Pet #1 ESA Dropdown…" at bounding box center [388, 299] width 438 height 494
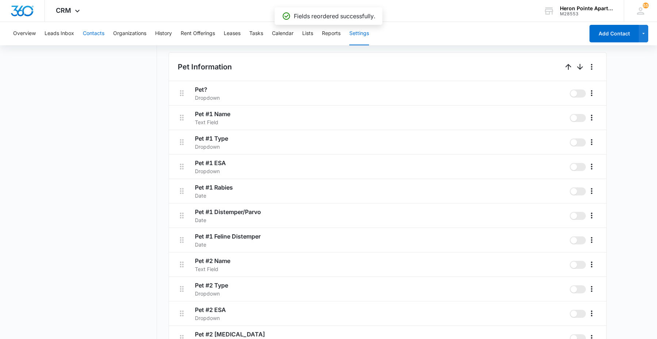
click at [86, 38] on button "Contacts" at bounding box center [94, 33] width 22 height 23
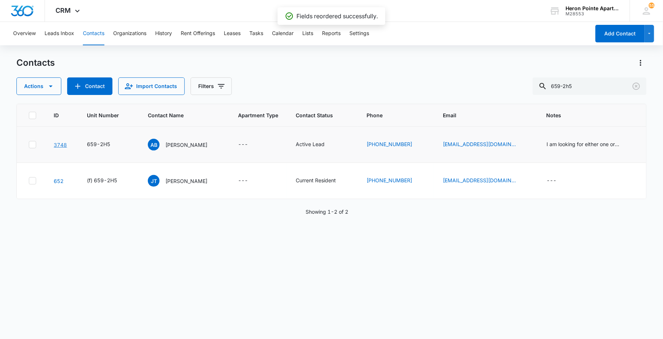
click at [63, 144] on link "3748" at bounding box center [60, 145] width 13 height 6
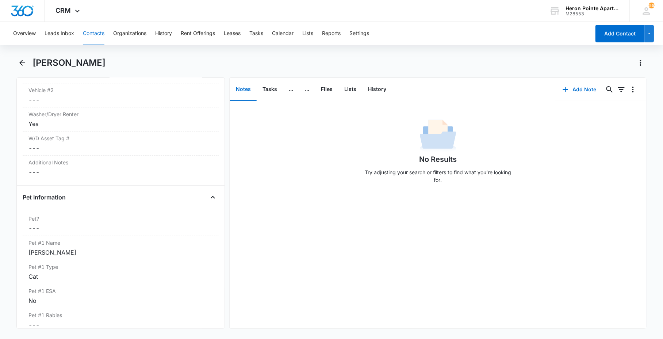
scroll to position [811, 0]
click at [111, 228] on dd "Cancel Save Changes ---" at bounding box center [120, 227] width 184 height 9
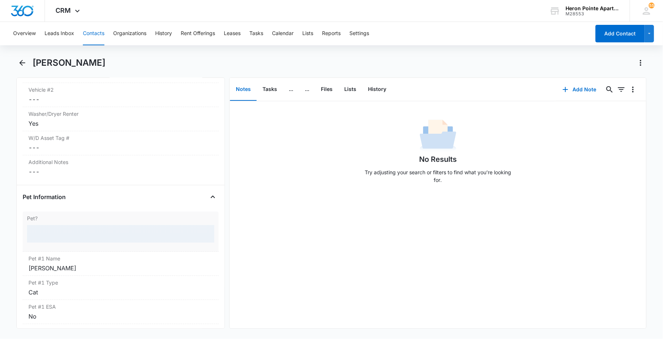
click at [67, 233] on div at bounding box center [120, 234] width 187 height 18
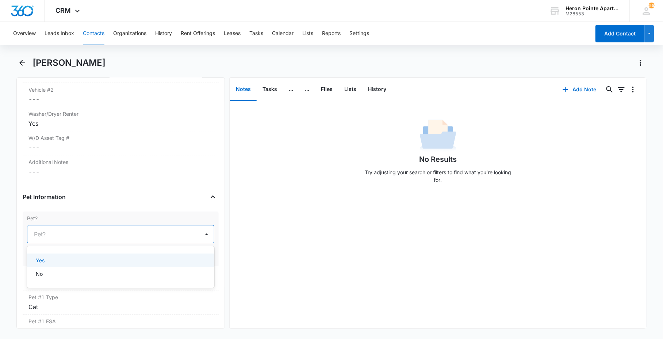
click at [66, 235] on div at bounding box center [112, 234] width 156 height 10
click at [67, 253] on div "Yes No" at bounding box center [120, 267] width 187 height 30
click at [136, 261] on div "Yes" at bounding box center [120, 260] width 168 height 8
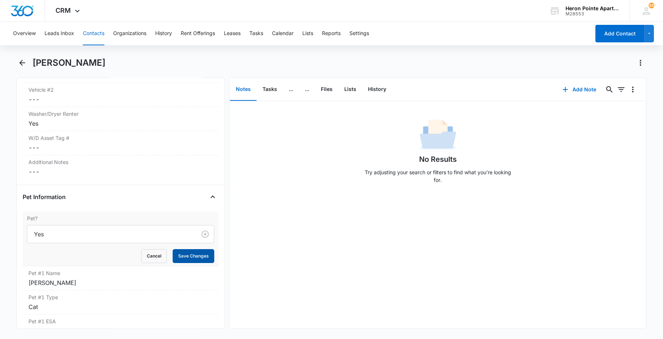
click at [193, 254] on button "Save Changes" at bounding box center [194, 256] width 42 height 14
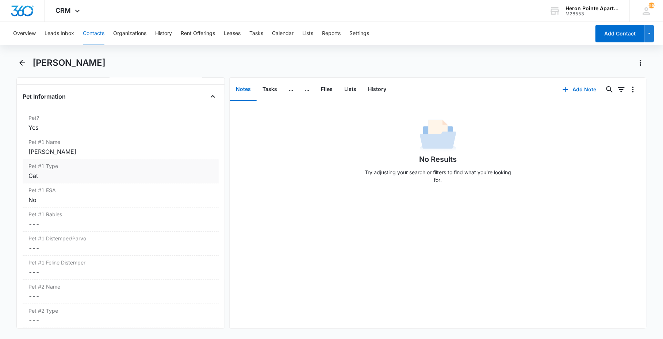
scroll to position [932, 0]
click at [53, 246] on div "Pet #1 Feline Distemper Cancel Save Changes ---" at bounding box center [121, 246] width 196 height 24
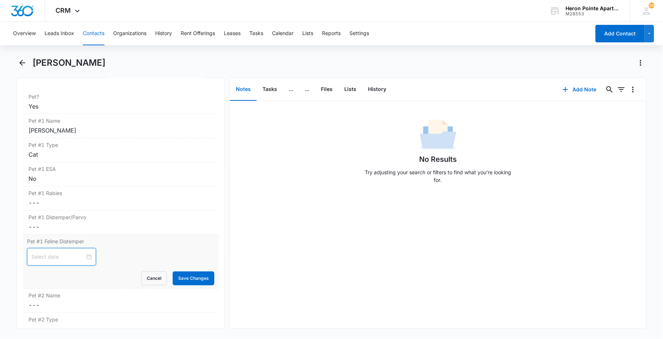
click at [50, 255] on input at bounding box center [58, 256] width 54 height 8
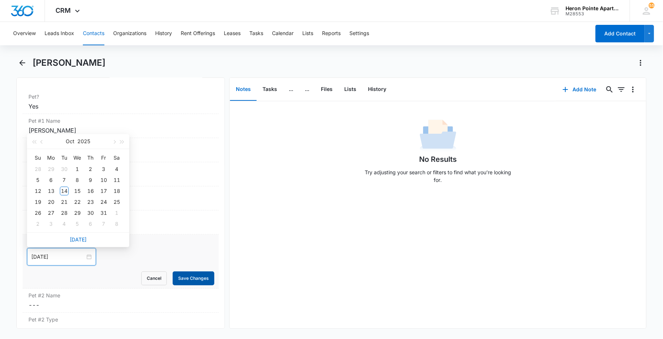
type input "[DATE]"
click at [202, 282] on button "Save Changes" at bounding box center [194, 278] width 42 height 14
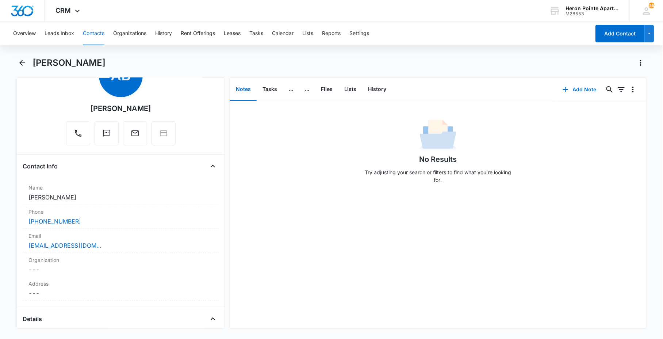
scroll to position [0, 0]
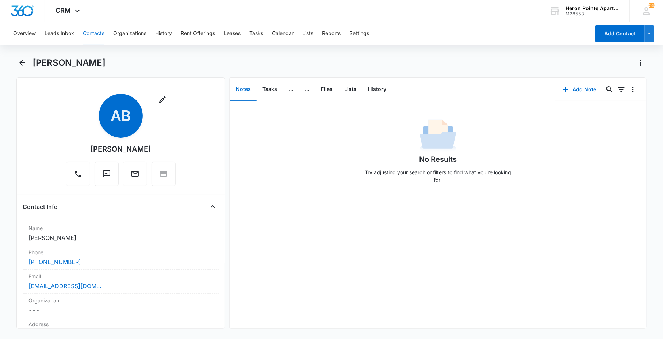
click at [99, 33] on button "Contacts" at bounding box center [94, 33] width 22 height 23
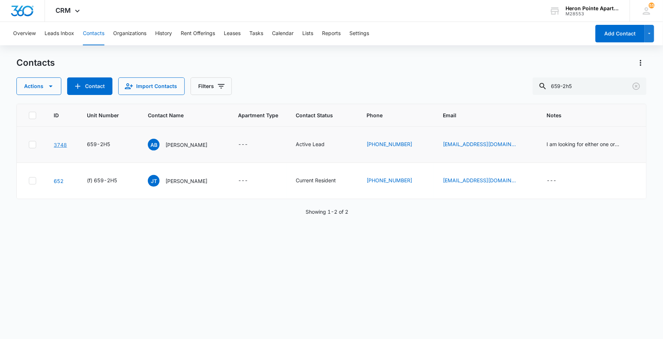
click at [64, 146] on link "3748" at bounding box center [60, 145] width 13 height 6
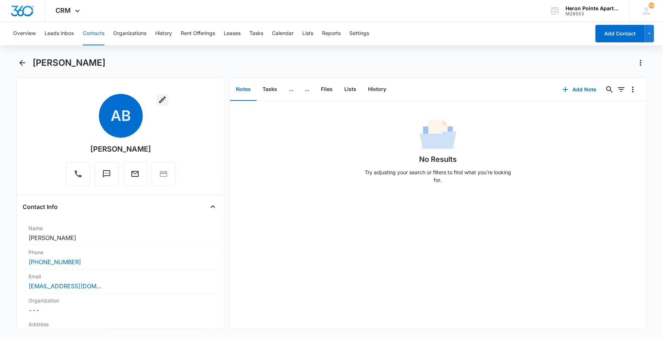
click at [165, 103] on button "button" at bounding box center [163, 100] width 12 height 12
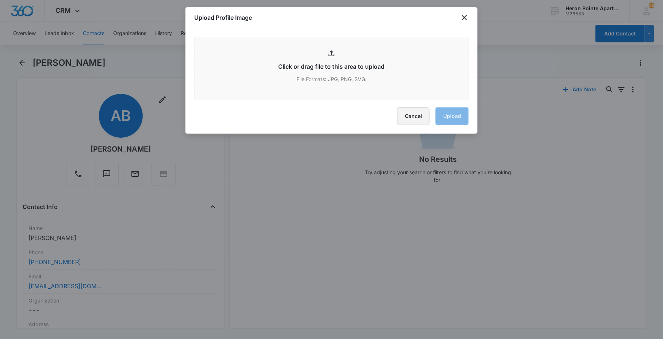
click at [419, 119] on button "Cancel" at bounding box center [413, 116] width 32 height 18
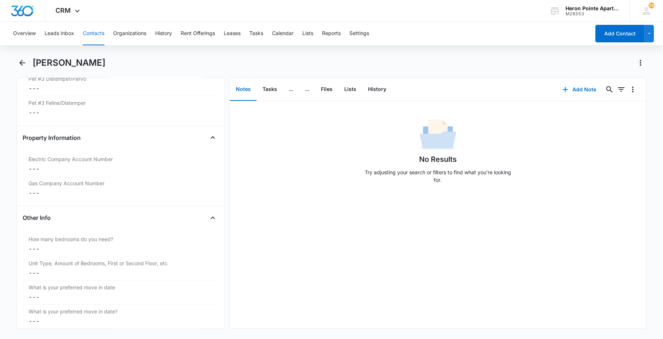
scroll to position [1405, 0]
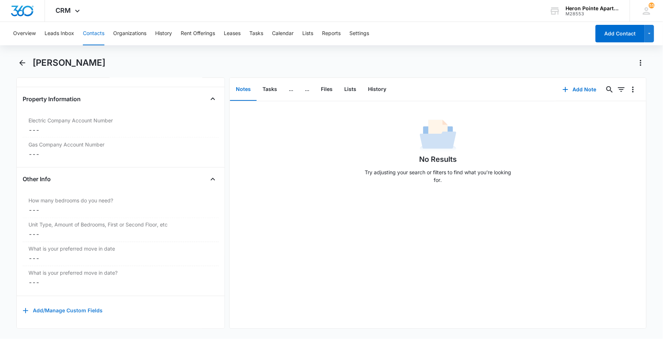
click at [69, 302] on button "Add/Manage Custom Fields" at bounding box center [63, 311] width 80 height 18
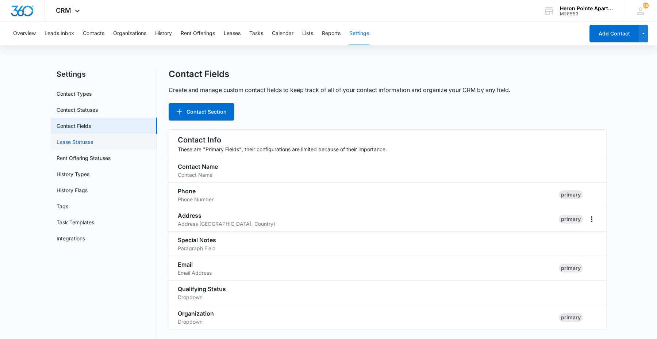
click at [92, 146] on link "Lease Statuses" at bounding box center [75, 142] width 36 height 8
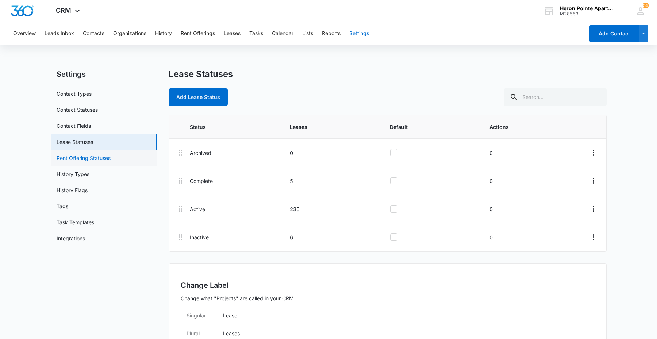
click at [74, 159] on link "Rent Offering Statuses" at bounding box center [84, 158] width 54 height 8
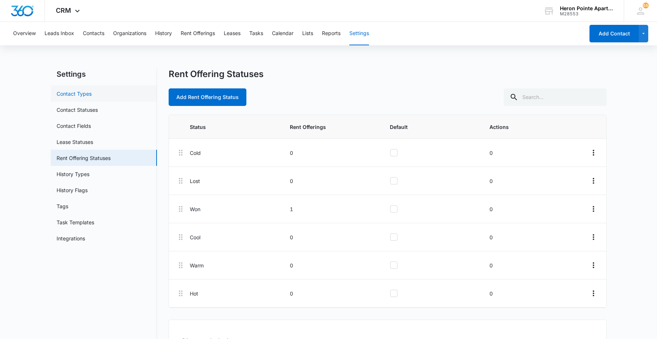
click at [91, 94] on link "Contact Types" at bounding box center [74, 94] width 35 height 8
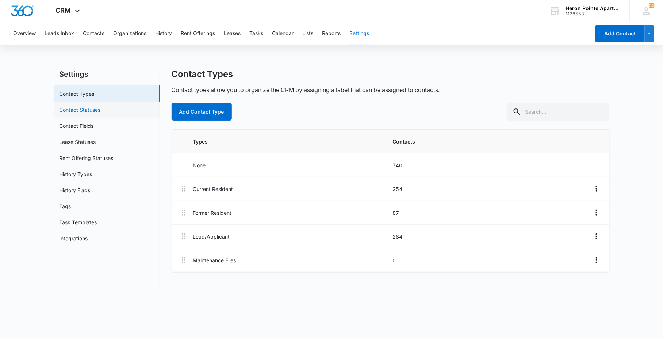
click at [101, 109] on link "Contact Statuses" at bounding box center [79, 110] width 41 height 8
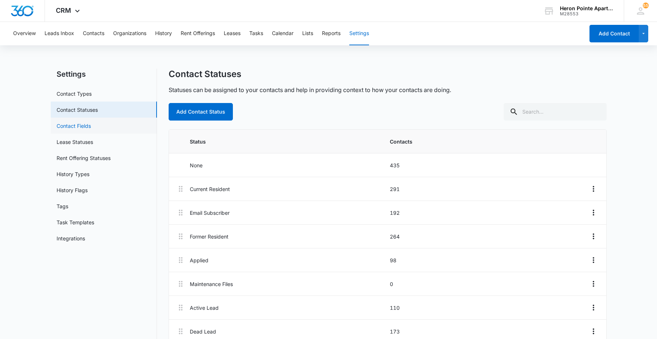
click at [91, 128] on link "Contact Fields" at bounding box center [74, 126] width 34 height 8
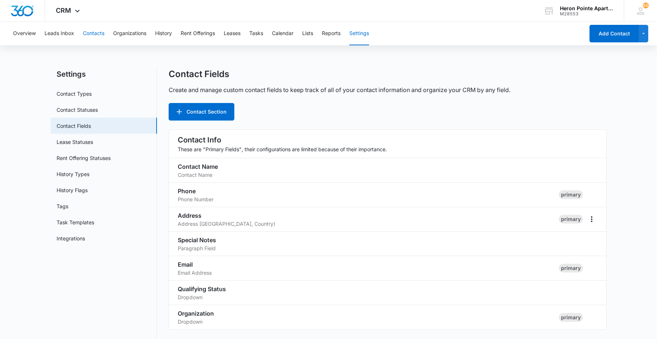
click at [92, 33] on button "Contacts" at bounding box center [94, 33] width 22 height 23
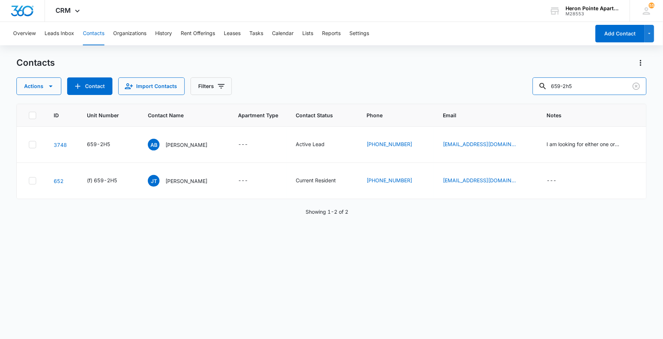
drag, startPoint x: 578, startPoint y: 84, endPoint x: 416, endPoint y: 83, distance: 161.6
click at [490, 84] on div "Actions Contact Import Contacts Filters 659-2h5" at bounding box center [330, 86] width 629 height 18
type input "659-n4"
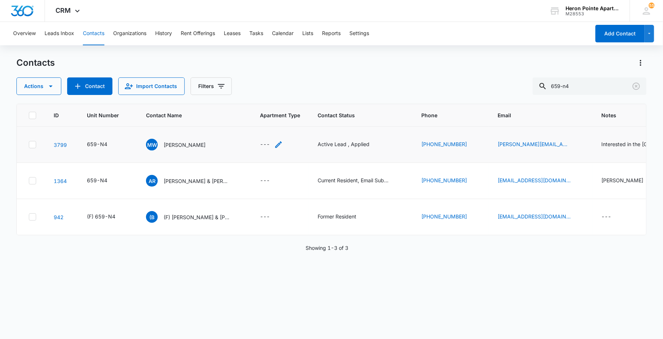
click at [265, 144] on div "---" at bounding box center [265, 144] width 10 height 9
click at [297, 119] on button "Save" at bounding box center [308, 121] width 22 height 14
click at [362, 144] on div "Active Lead , Applied" at bounding box center [343, 144] width 52 height 8
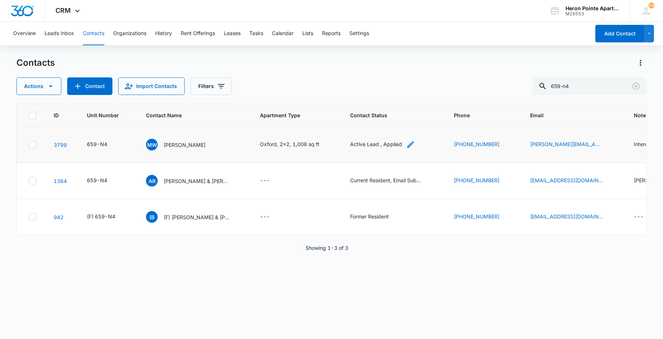
click at [409, 143] on icon "Contact Status - Active Lead , Applied - Select to Edit Field" at bounding box center [410, 144] width 9 height 9
click at [398, 99] on icon "Remove Active Lead" at bounding box center [400, 97] width 5 height 5
click at [361, 99] on icon "Remove Applied" at bounding box center [361, 97] width 5 height 5
type input "current"
type input "email"
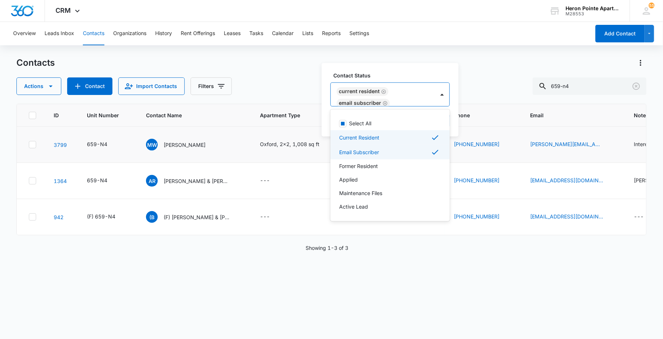
drag, startPoint x: 389, startPoint y: 74, endPoint x: 394, endPoint y: 86, distance: 13.3
click at [389, 73] on label "Contact Status" at bounding box center [392, 76] width 119 height 8
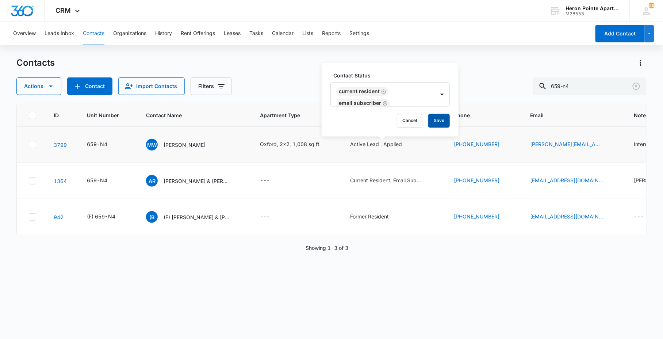
click at [440, 125] on button "Save" at bounding box center [439, 121] width 22 height 14
click at [122, 180] on div "659-N4" at bounding box center [108, 180] width 42 height 9
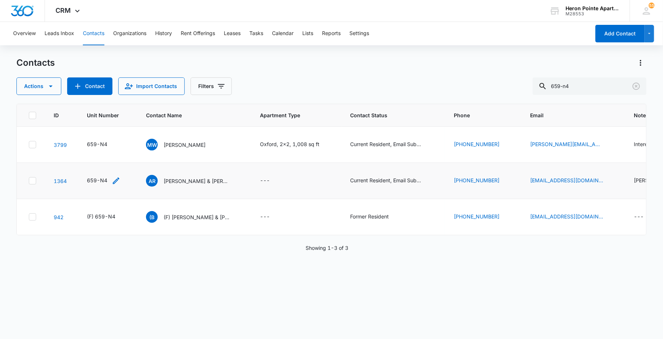
click at [117, 180] on icon "Unit Number - 659-N4 - Select to Edit Field" at bounding box center [116, 180] width 9 height 9
click at [73, 131] on input "659-N4" at bounding box center [108, 134] width 92 height 18
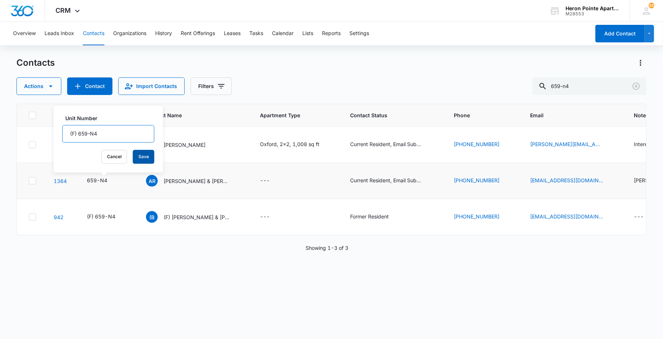
type input "(F) 659-N4"
click at [133, 155] on button "Save" at bounding box center [144, 157] width 22 height 14
click at [57, 144] on link "3799" at bounding box center [60, 145] width 13 height 6
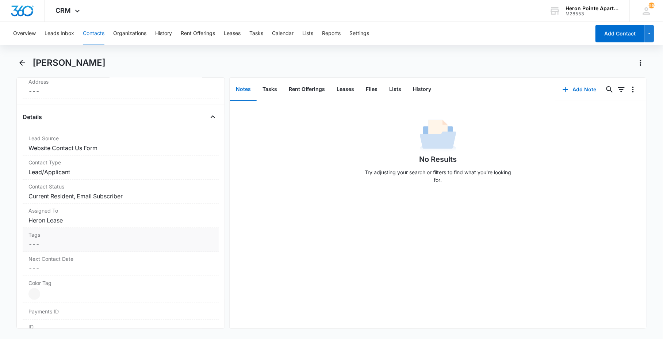
scroll to position [243, 0]
click at [85, 178] on div "Contact Type Cancel Save Changes Lead/Applicant" at bounding box center [121, 167] width 196 height 24
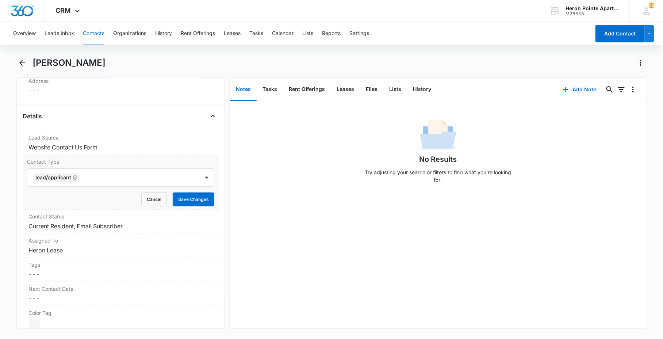
click at [85, 178] on div at bounding box center [136, 177] width 108 height 10
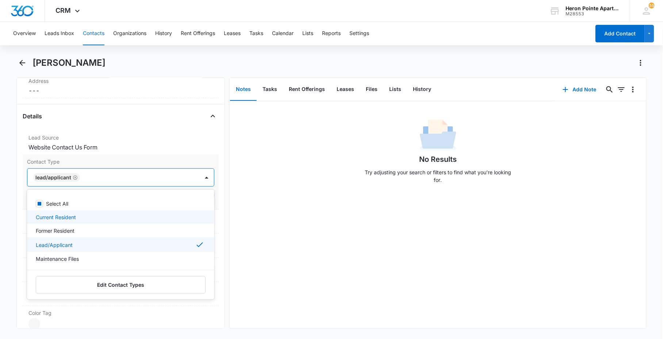
click at [100, 216] on div "Current Resident" at bounding box center [120, 217] width 168 height 8
click at [126, 176] on icon "Remove Lead/Applicant" at bounding box center [128, 177] width 5 height 5
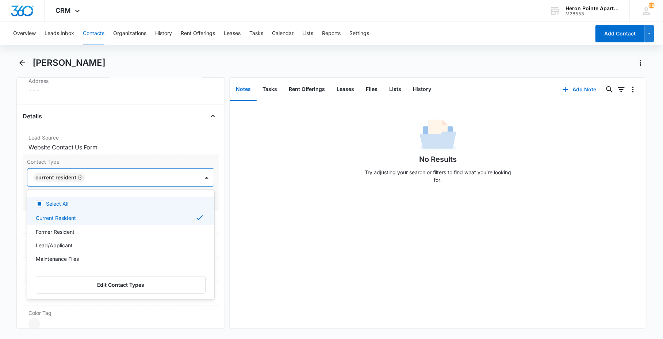
click at [151, 163] on label "Contact Type" at bounding box center [120, 162] width 187 height 8
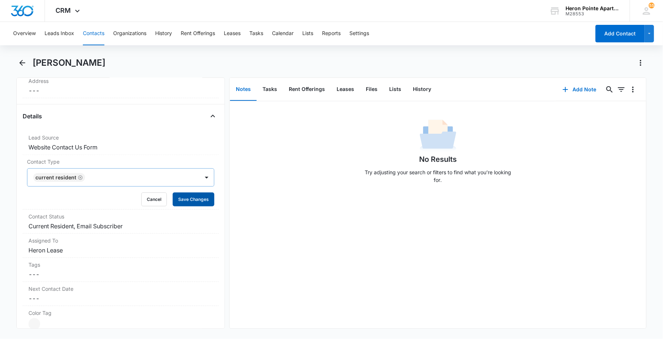
click at [173, 199] on button "Save Changes" at bounding box center [194, 199] width 42 height 14
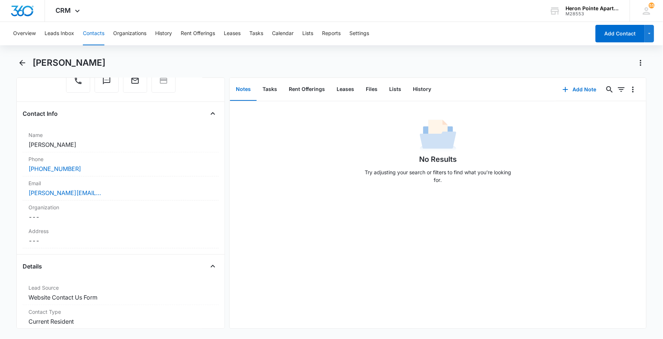
scroll to position [81, 0]
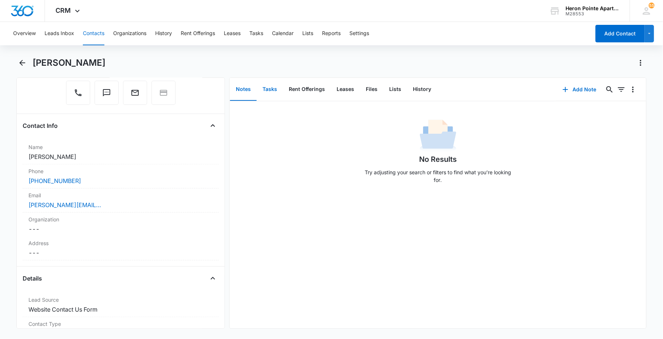
click at [269, 93] on button "Tasks" at bounding box center [270, 89] width 26 height 23
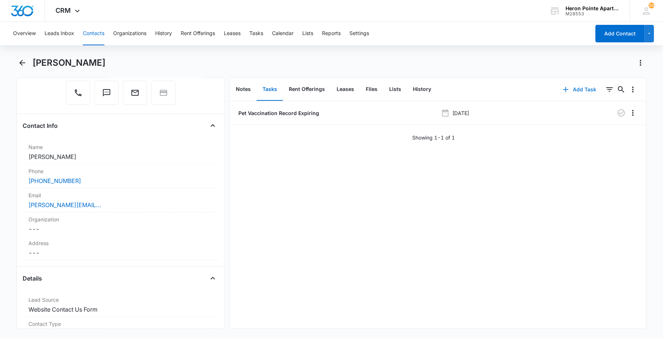
click at [575, 90] on button "Add Task" at bounding box center [579, 90] width 48 height 18
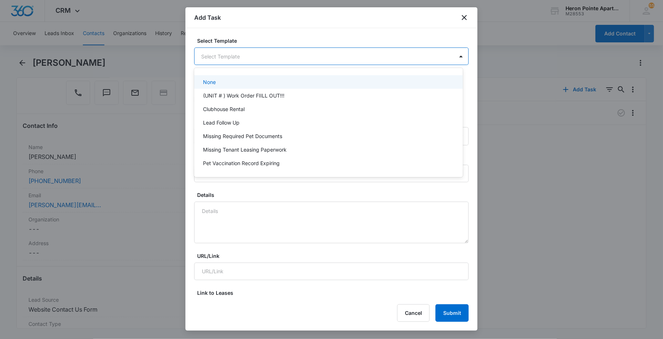
click at [281, 64] on body "CRM Apps Reputation Websites Forms CRM Email Social Content Ads Intelligence Fi…" at bounding box center [331, 169] width 663 height 339
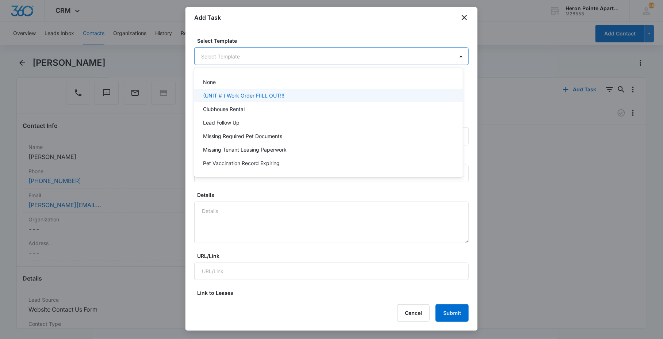
click at [268, 93] on p "(UNIT # ) Work Order FIILL OUT!!!" at bounding box center [243, 96] width 81 height 8
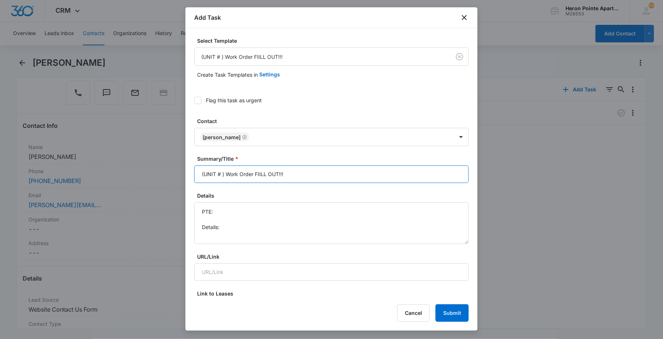
drag, startPoint x: 256, startPoint y: 176, endPoint x: 618, endPoint y: 182, distance: 362.0
click at [539, 178] on body "CRM Apps Reputation Websites Forms CRM Email Social Content Ads Intelligence Fi…" at bounding box center [331, 169] width 663 height 339
click at [223, 170] on input "(UNIT # ) Work Order: Move In Inspection Work Orders" at bounding box center [331, 174] width 274 height 18
type input "(UNIT #N4 ) Work Order: Move In Inspection Work Orders"
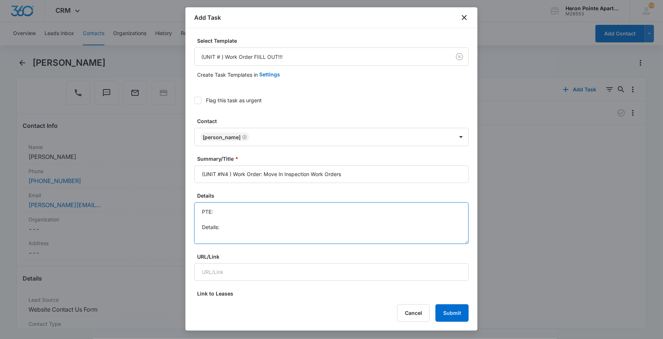
click at [232, 215] on textarea "PTE: Details:" at bounding box center [331, 223] width 274 height 42
drag, startPoint x: 458, startPoint y: 239, endPoint x: 447, endPoint y: 289, distance: 51.2
click at [450, 244] on textarea "PTE: [PHONE_NUMBER] Has a dog, call before. Details:" at bounding box center [331, 223] width 274 height 42
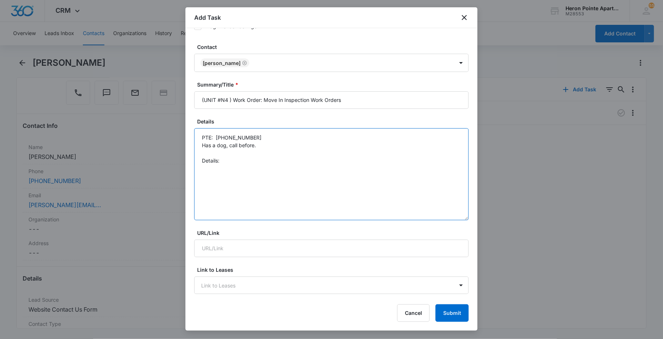
scroll to position [81, 0]
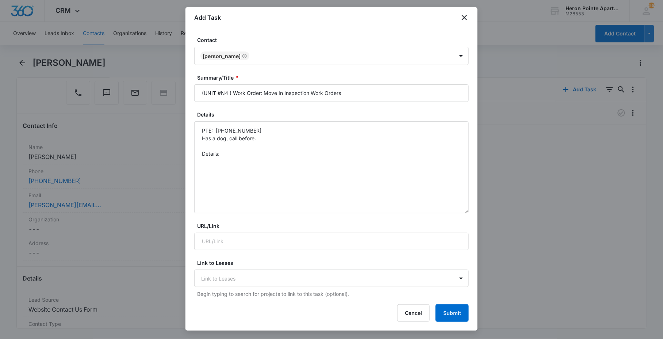
click at [192, 149] on div "Select Template (UNIT # ) Work Order FIILL OUT!!! Create Task Templates in Sett…" at bounding box center [331, 162] width 292 height 269
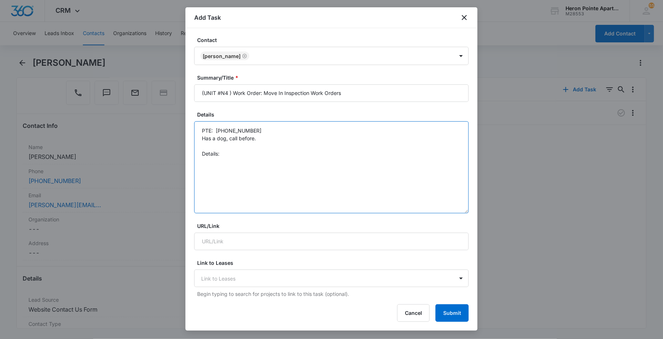
click at [255, 156] on textarea "PTE: [PHONE_NUMBER] Has a dog, call before. Details:" at bounding box center [331, 167] width 274 height 92
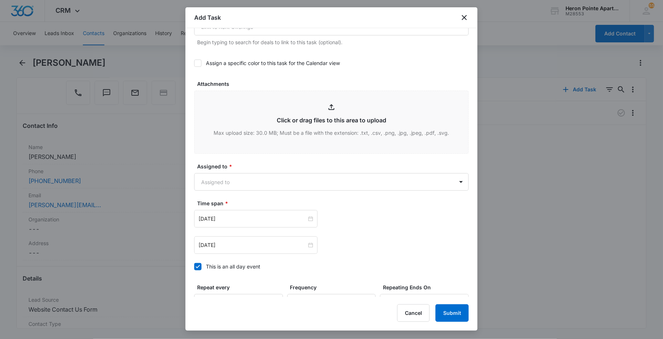
scroll to position [456, 0]
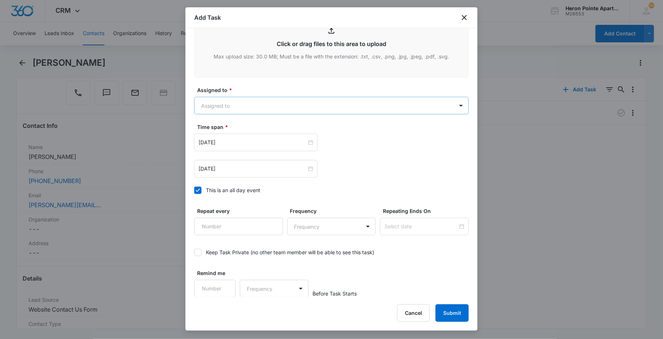
type textarea "PTE: [PHONE_NUMBER] Has a dog, call before. Details: Vertical blinds header/rai…"
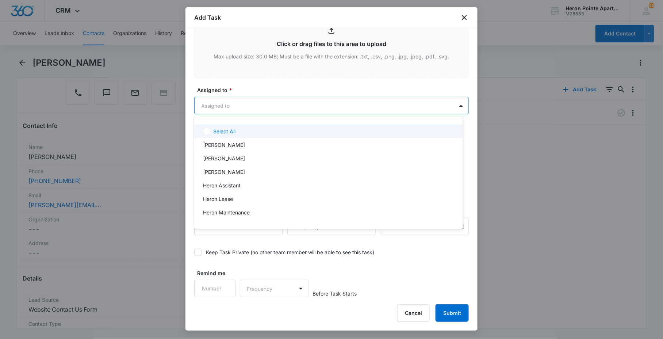
click at [212, 104] on body "CRM Apps Reputation Websites Forms CRM Email Social Content Ads Intelligence Fi…" at bounding box center [331, 169] width 663 height 339
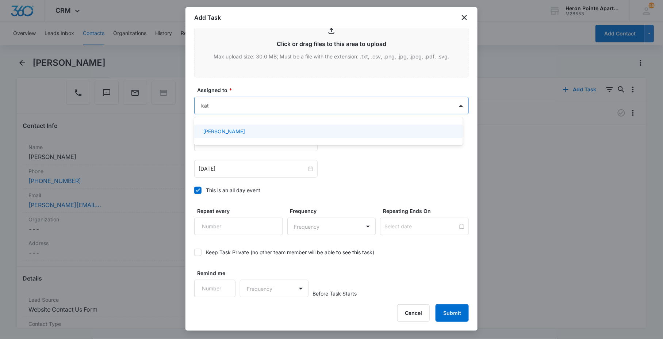
type input "[DEMOGRAPHIC_DATA]"
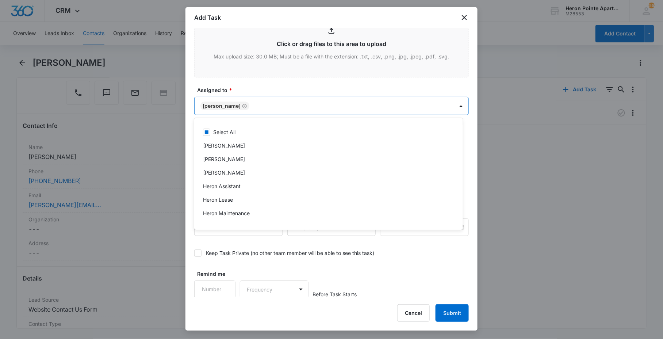
click at [245, 90] on div at bounding box center [331, 169] width 663 height 339
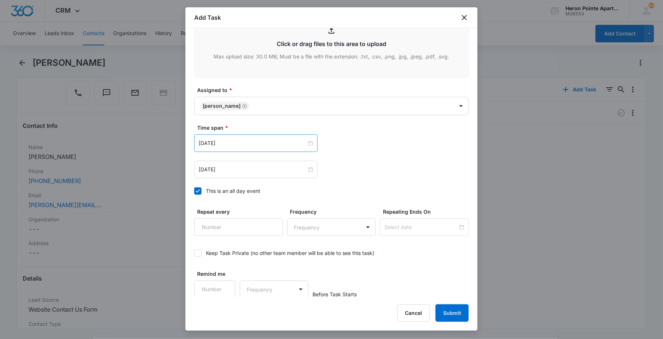
click at [224, 138] on div "[DATE]" at bounding box center [255, 143] width 123 height 18
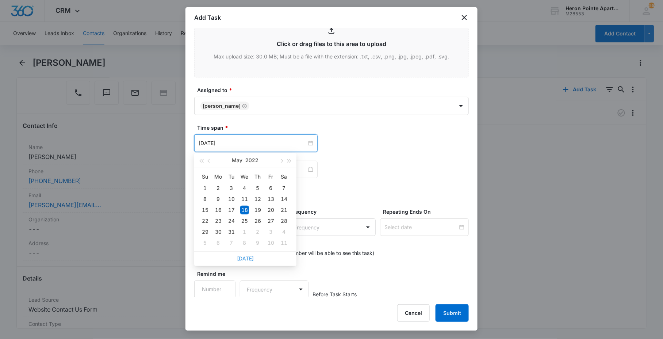
click at [247, 257] on link "[DATE]" at bounding box center [245, 258] width 17 height 6
type input "[DATE]"
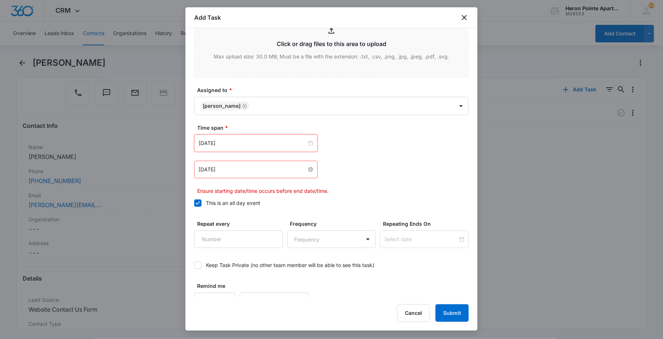
click at [243, 168] on input "[DATE]" at bounding box center [252, 169] width 108 height 8
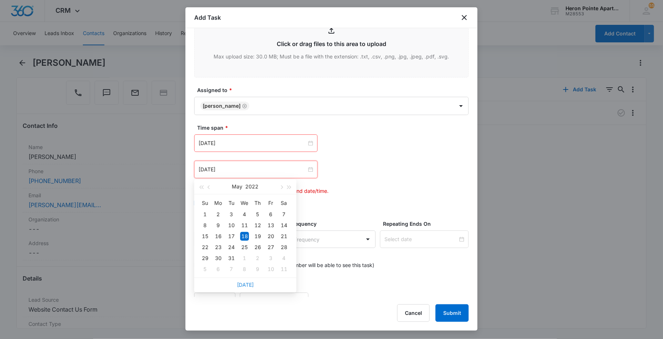
click at [247, 287] on link "[DATE]" at bounding box center [245, 284] width 17 height 6
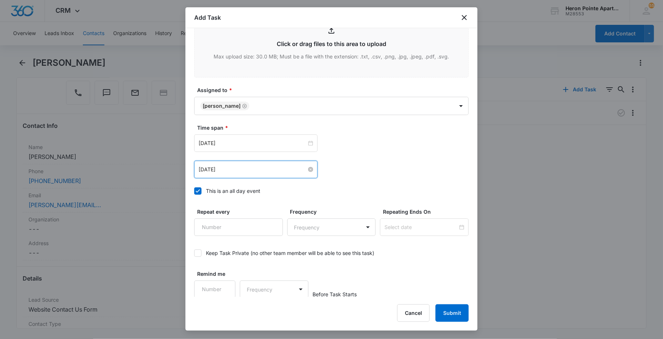
click at [239, 170] on input "[DATE]" at bounding box center [252, 169] width 108 height 8
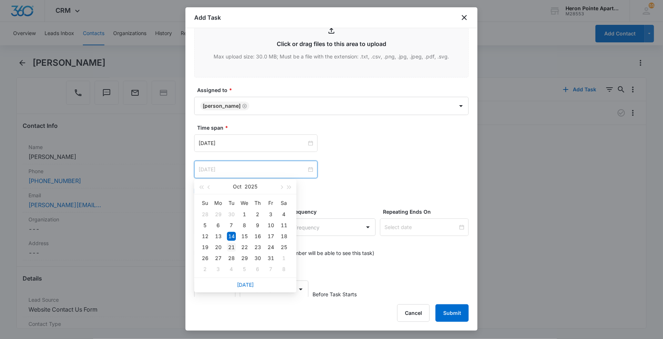
type input "[DATE]"
click at [236, 244] on td "21" at bounding box center [231, 247] width 13 height 11
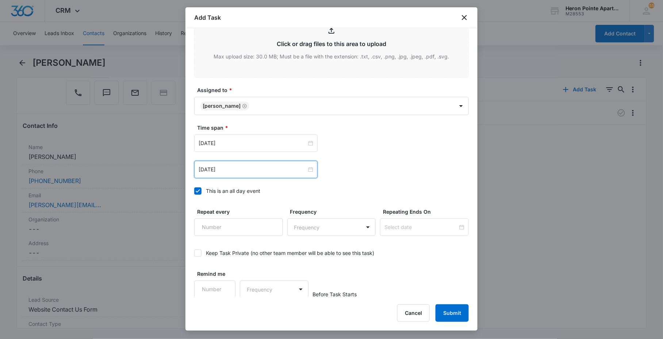
scroll to position [457, 0]
click at [448, 312] on button "Submit" at bounding box center [451, 313] width 33 height 18
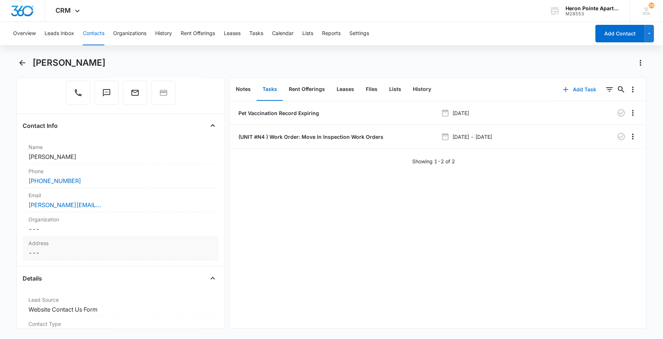
scroll to position [0, 0]
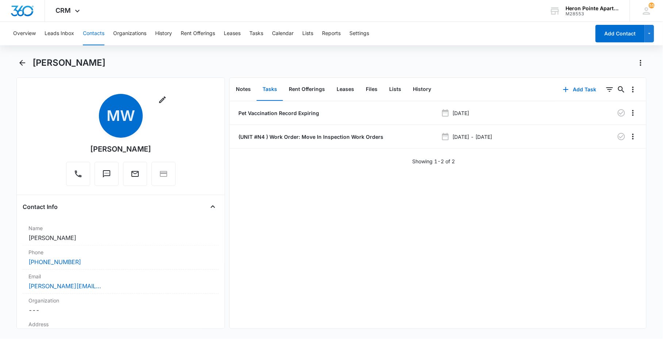
click at [87, 31] on button "Contacts" at bounding box center [94, 33] width 22 height 23
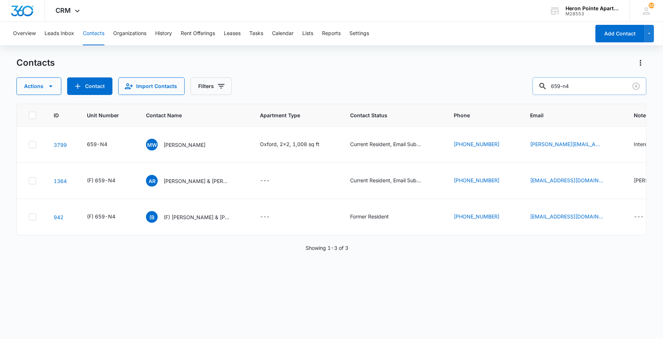
click at [590, 91] on input "659-n4" at bounding box center [589, 86] width 114 height 18
type input "659-L4"
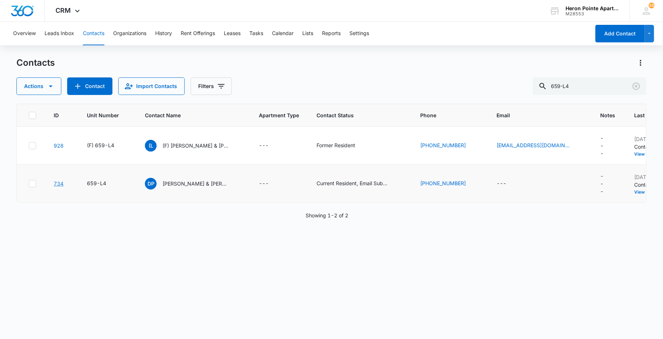
click at [63, 181] on link "734" at bounding box center [59, 183] width 10 height 6
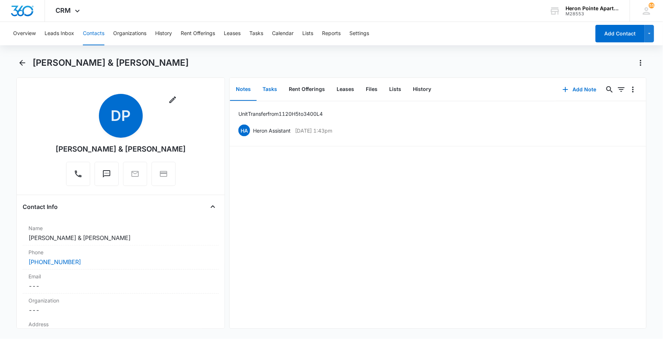
click at [275, 92] on button "Tasks" at bounding box center [270, 89] width 26 height 23
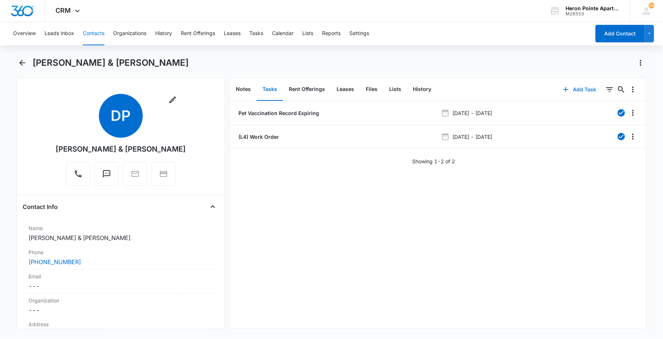
click at [576, 90] on button "Add Task" at bounding box center [579, 90] width 48 height 18
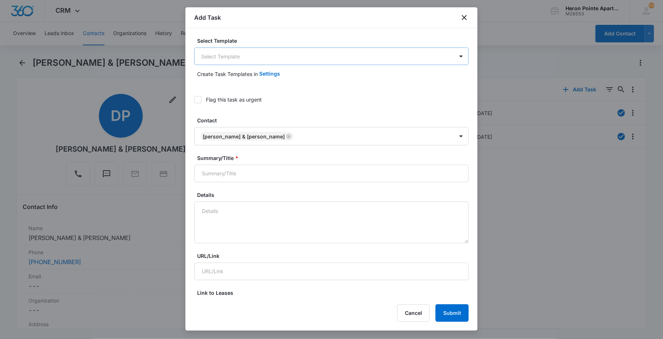
click at [296, 62] on body "CRM Apps Reputation Websites Forms CRM Email Social Content Ads Intelligence Fi…" at bounding box center [331, 169] width 663 height 339
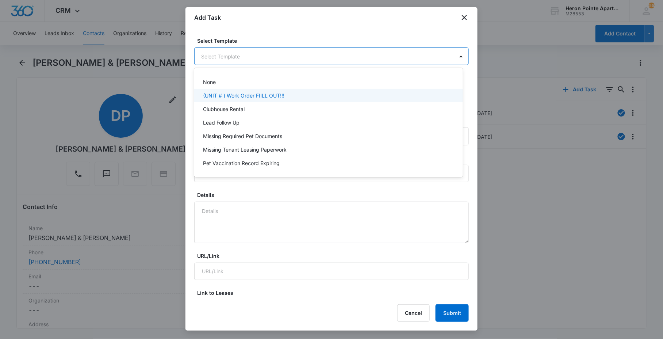
click at [269, 94] on p "(UNIT # ) Work Order FIILL OUT!!!" at bounding box center [243, 96] width 81 height 8
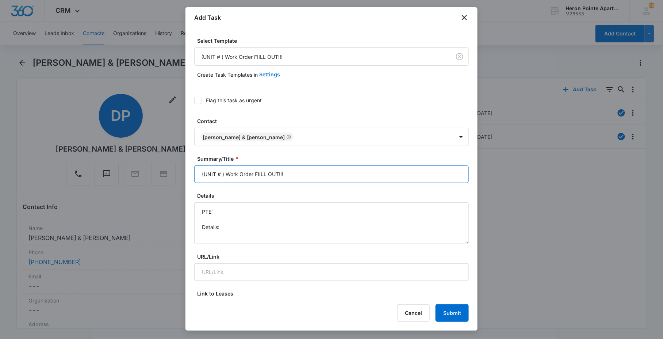
drag, startPoint x: 257, startPoint y: 173, endPoint x: 601, endPoint y: 162, distance: 344.3
click at [462, 162] on div "Select Template (UNIT # ) Work Order FIILL OUT!!! Create Task Templates in Sett…" at bounding box center [331, 162] width 292 height 269
type input "(UNIT # ) Work Order: Last Patio Clean"
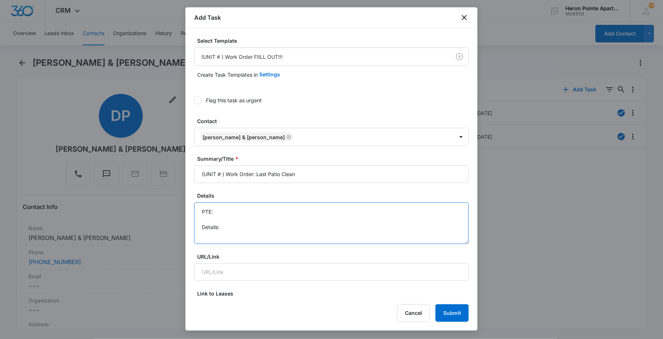
click at [230, 237] on textarea "PTE: Details:" at bounding box center [331, 223] width 274 height 42
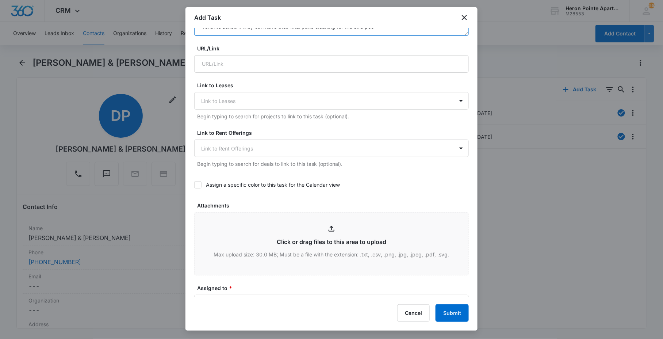
scroll to position [284, 0]
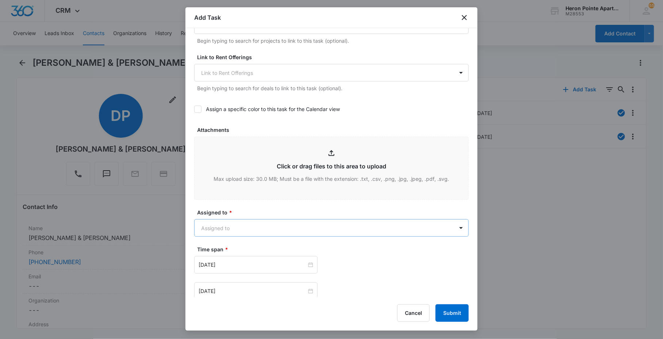
type textarea "PTE: Details: Tenants asked if they can have their final patio cleaning for the…"
click at [231, 230] on body "CRM Apps Reputation Websites Forms CRM Email Social Content Ads Intelligence Fi…" at bounding box center [331, 169] width 663 height 339
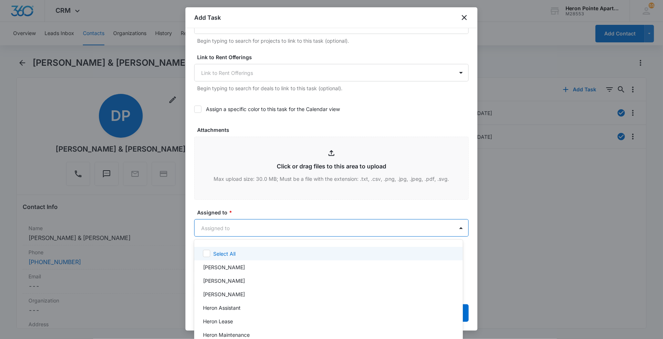
type input "a"
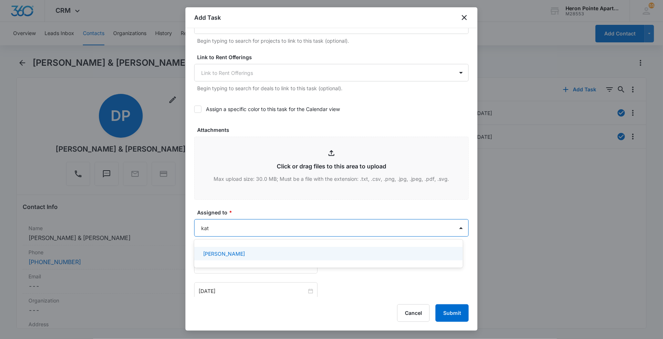
type input "[DEMOGRAPHIC_DATA]"
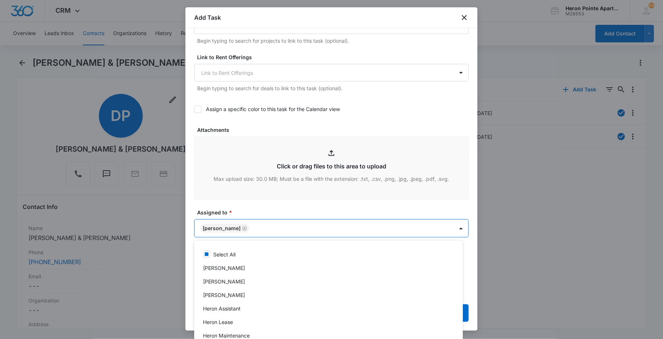
click at [261, 215] on div at bounding box center [331, 169] width 663 height 339
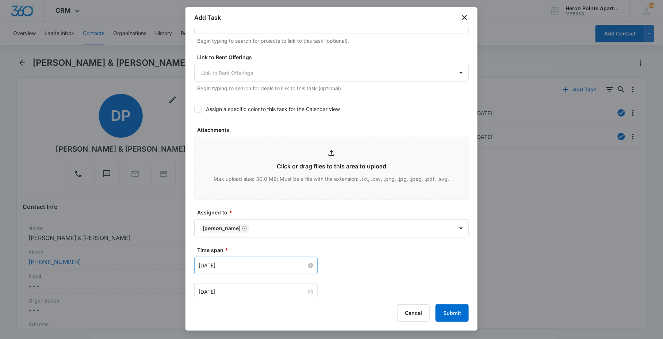
click at [240, 263] on input "[DATE]" at bounding box center [252, 265] width 108 height 8
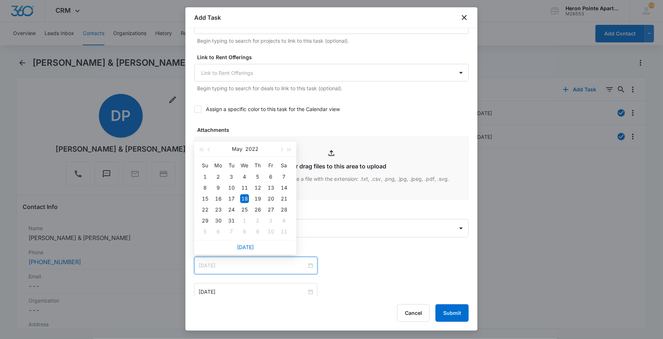
click at [243, 198] on div "18" at bounding box center [244, 198] width 9 height 9
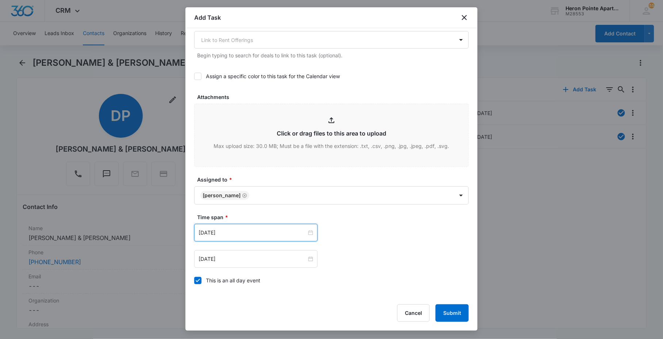
scroll to position [365, 0]
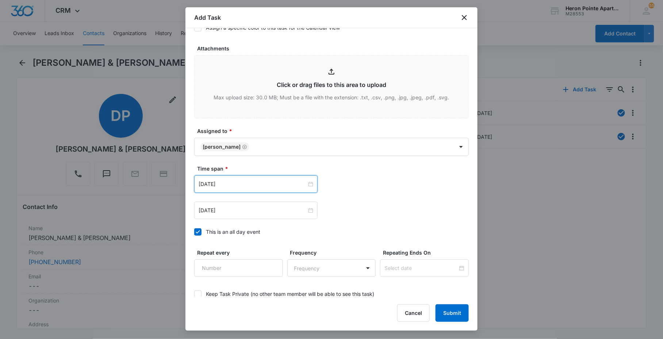
click at [239, 180] on div "[DATE]" at bounding box center [255, 184] width 123 height 18
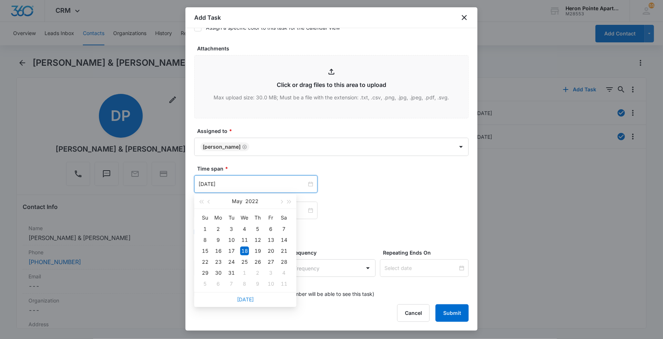
click at [243, 296] on link "[DATE]" at bounding box center [245, 299] width 17 height 6
type input "[DATE]"
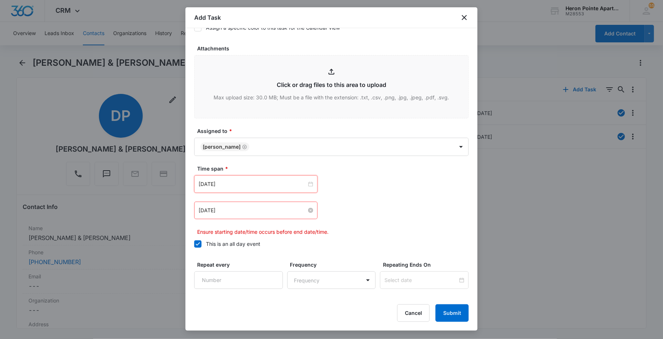
click at [254, 213] on input "[DATE]" at bounding box center [252, 210] width 108 height 8
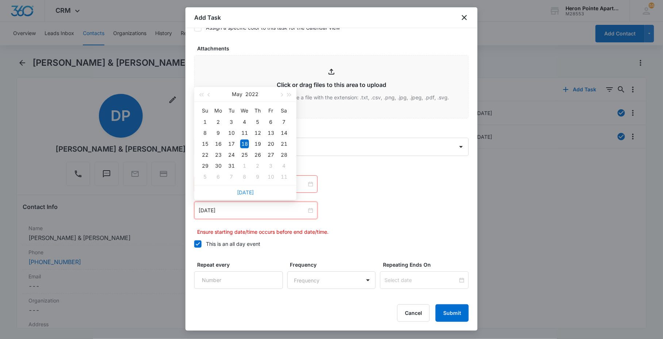
click at [247, 194] on link "[DATE]" at bounding box center [245, 192] width 17 height 6
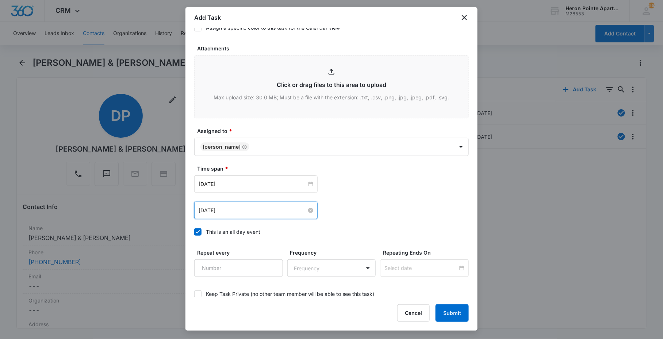
click at [251, 212] on input "[DATE]" at bounding box center [252, 210] width 108 height 8
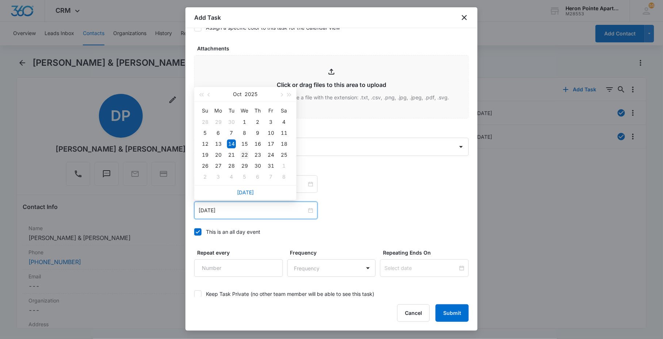
type input "[DATE]"
click at [238, 153] on td "22" at bounding box center [244, 154] width 13 height 11
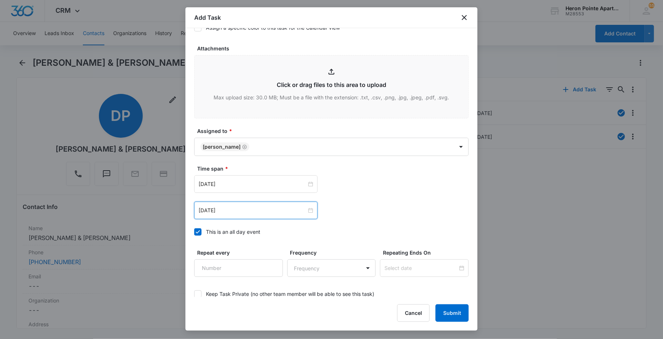
click at [420, 220] on div "Time span * [DATE] [DATE] Su Mo Tu We Th Fr Sa 28 29 30 1 2 3 4 5 6 7 8 9 10 11…" at bounding box center [331, 202] width 274 height 75
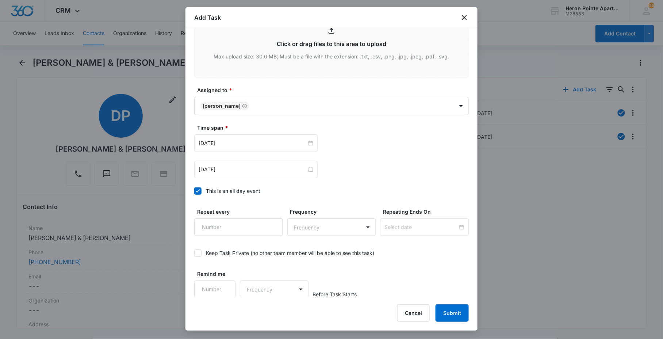
scroll to position [406, 0]
click at [446, 318] on button "Submit" at bounding box center [451, 313] width 33 height 18
